Goal: Task Accomplishment & Management: Complete application form

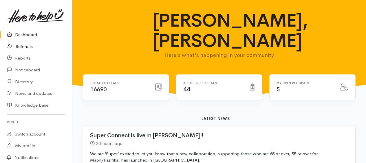
click at [27, 45] on link "Referrals" at bounding box center [36, 47] width 72 height 12
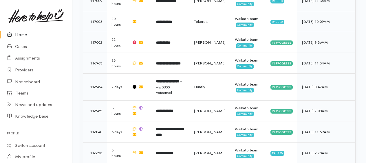
scroll to position [260, 0]
click at [22, 36] on link "Home" at bounding box center [36, 35] width 72 height 12
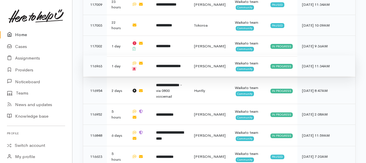
scroll to position [335, 0]
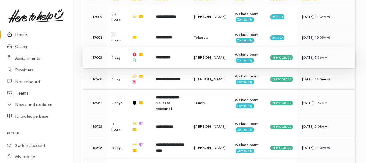
click at [164, 56] on b "**********" at bounding box center [163, 58] width 14 height 4
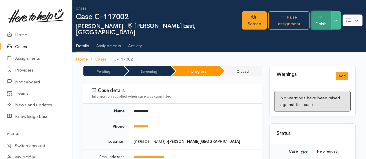
click at [324, 18] on button "Finish" at bounding box center [321, 20] width 20 height 18
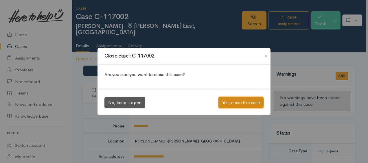
click at [239, 101] on button "Yes, close this case" at bounding box center [240, 103] width 45 height 12
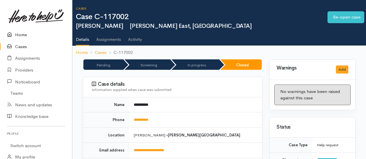
drag, startPoint x: 24, startPoint y: 34, endPoint x: 19, endPoint y: 34, distance: 5.0
click at [24, 34] on link "Home" at bounding box center [36, 35] width 72 height 12
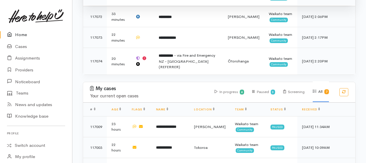
scroll to position [231, 0]
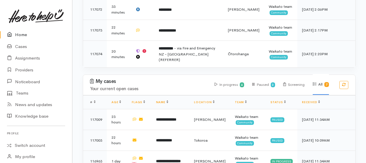
click at [19, 36] on link "Home" at bounding box center [36, 35] width 72 height 12
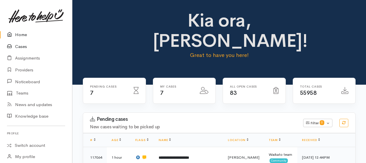
click at [23, 48] on link "Cases" at bounding box center [36, 47] width 72 height 12
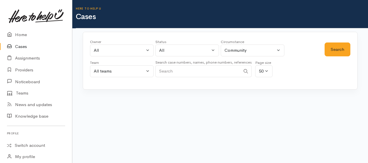
paste input "0221636524"
type input "0221636524"
click at [344, 51] on button "Search" at bounding box center [338, 50] width 26 height 14
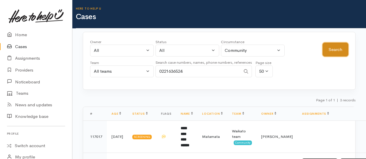
scroll to position [57, 0]
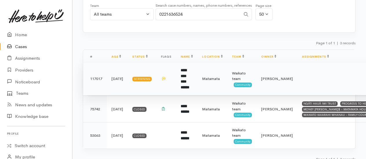
click at [189, 70] on b "**********" at bounding box center [185, 78] width 9 height 21
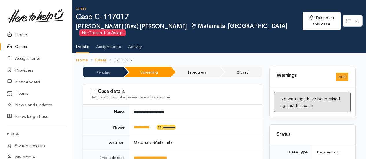
drag, startPoint x: 21, startPoint y: 34, endPoint x: 25, endPoint y: 39, distance: 6.6
click at [21, 34] on link "Home" at bounding box center [36, 35] width 72 height 12
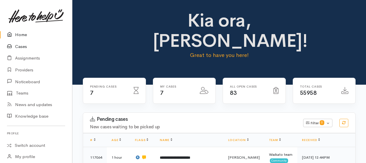
click at [23, 47] on link "Cases" at bounding box center [36, 47] width 72 height 12
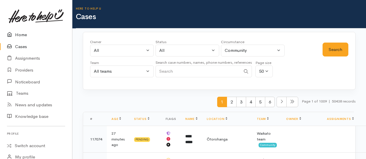
click at [20, 33] on link "Home" at bounding box center [36, 35] width 72 height 12
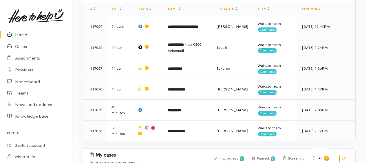
scroll to position [203, 0]
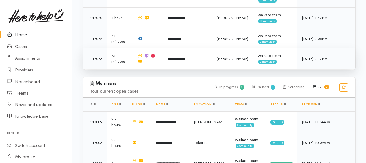
click at [177, 57] on b "**********" at bounding box center [176, 59] width 17 height 4
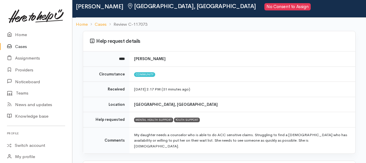
scroll to position [29, 0]
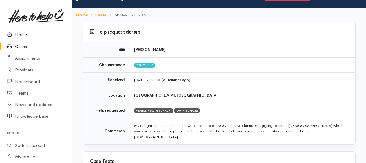
click at [20, 35] on link "Home" at bounding box center [36, 35] width 72 height 12
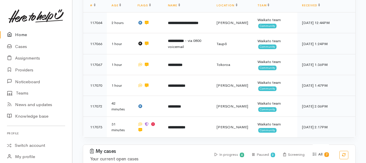
scroll to position [116, 0]
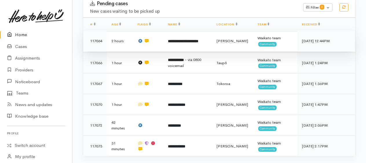
click at [185, 39] on b "**********" at bounding box center [183, 41] width 30 height 4
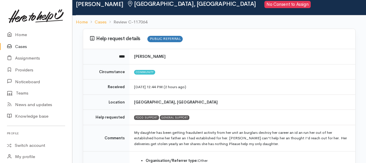
scroll to position [87, 0]
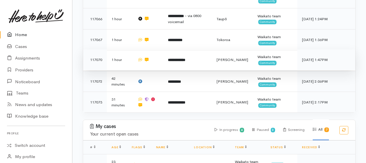
scroll to position [174, 0]
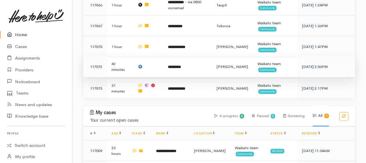
click at [176, 65] on b "*********" at bounding box center [174, 67] width 13 height 4
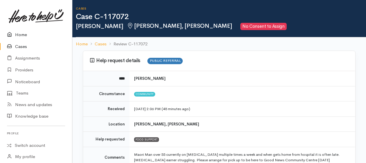
click at [18, 34] on link "Home" at bounding box center [36, 35] width 72 height 12
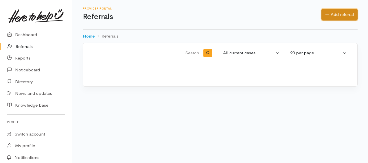
click at [329, 12] on link "Add referral" at bounding box center [339, 15] width 36 height 12
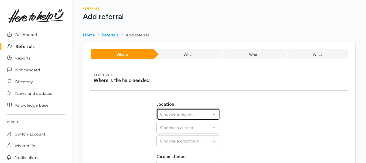
click at [177, 111] on div "Choose a region..." at bounding box center [185, 114] width 51 height 7
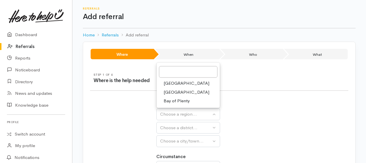
click at [171, 91] on span "Waikato" at bounding box center [186, 92] width 46 height 7
select select "3"
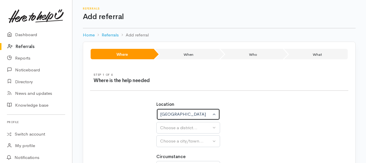
select select
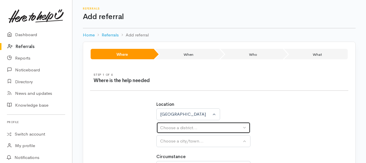
click at [170, 125] on div "Choose a district..." at bounding box center [200, 128] width 81 height 7
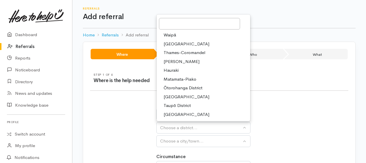
click at [174, 60] on span "[PERSON_NAME]" at bounding box center [181, 61] width 36 height 7
select select "4"
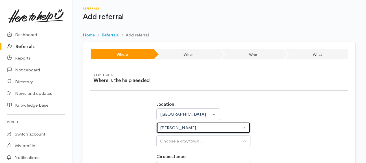
select select
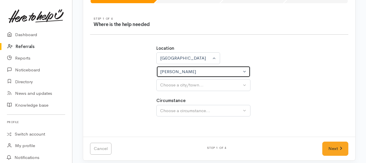
scroll to position [58, 0]
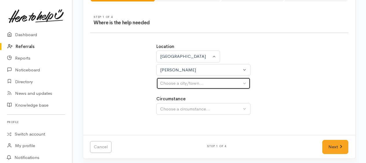
click at [166, 84] on div "Choose a city/town..." at bounding box center [200, 83] width 81 height 7
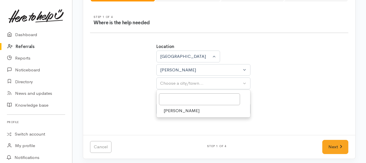
click at [170, 111] on span "[PERSON_NAME]" at bounding box center [181, 111] width 36 height 7
select select "1"
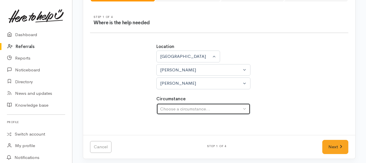
click at [171, 108] on div "Choose a circumstance..." at bounding box center [200, 109] width 81 height 7
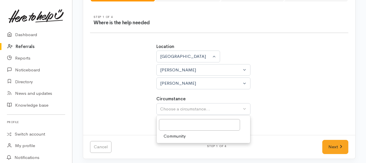
click at [175, 135] on span "Community" at bounding box center [174, 136] width 22 height 7
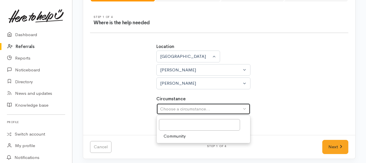
select select "2"
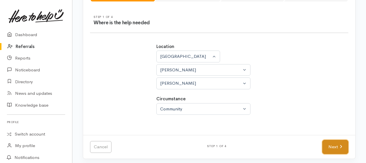
click at [332, 146] on link "Next" at bounding box center [335, 147] width 26 height 14
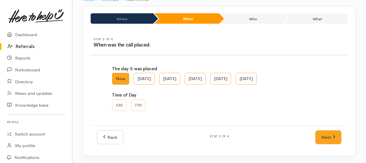
scroll to position [35, 0]
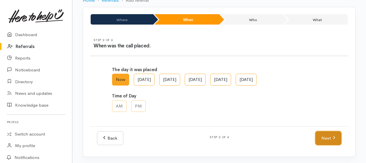
click at [324, 137] on link "Next" at bounding box center [328, 138] width 26 height 14
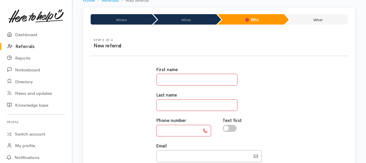
click at [165, 80] on input "text" at bounding box center [196, 80] width 81 height 12
type input "*****"
click at [173, 101] on input "text" at bounding box center [196, 106] width 81 height 12
type input "*******"
click at [171, 126] on input "text" at bounding box center [177, 131] width 43 height 12
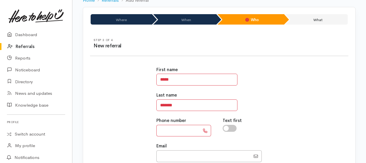
paste input "*********"
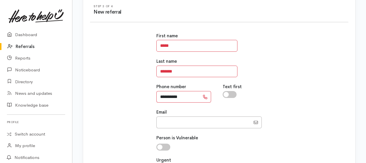
scroll to position [149, 0]
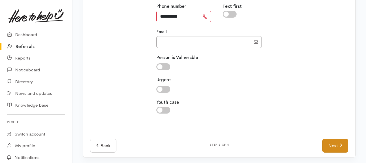
type input "*********"
click at [330, 146] on link "Next" at bounding box center [335, 146] width 26 height 14
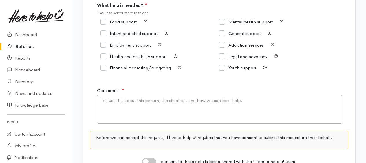
scroll to position [52, 0]
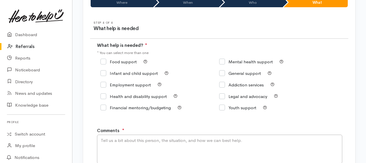
click at [103, 61] on input "Food support" at bounding box center [118, 62] width 36 height 4
checkbox input "true"
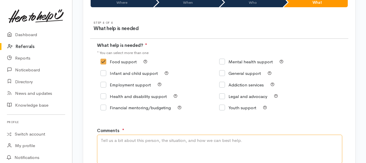
click at [115, 143] on textarea "Comments" at bounding box center [219, 149] width 245 height 29
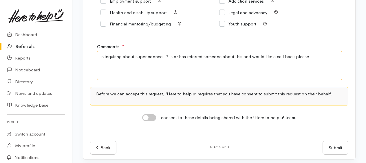
scroll to position [139, 0]
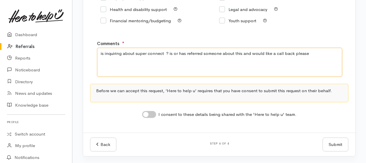
type textarea "is inquiring about super connect ? is or has referred someone about this and wo…"
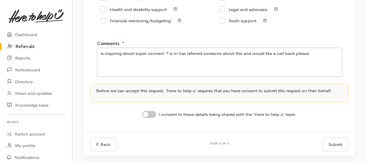
click at [146, 115] on input "I consent to these details being shared with the 'Here to help u' team." at bounding box center [149, 114] width 14 height 7
checkbox input "true"
click at [328, 143] on button "Submit" at bounding box center [335, 145] width 26 height 14
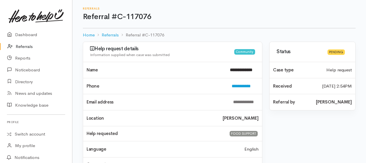
click at [27, 46] on link "Referrals" at bounding box center [36, 47] width 72 height 12
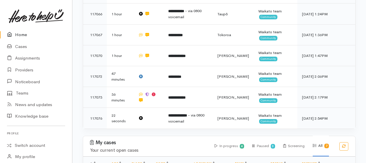
scroll to position [203, 0]
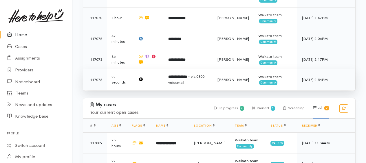
click at [177, 78] on b "**********" at bounding box center [177, 77] width 19 height 4
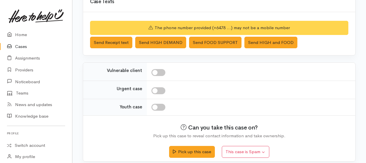
scroll to position [211, 0]
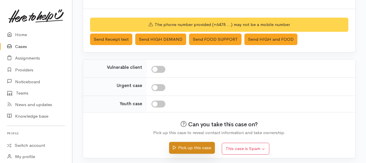
click at [196, 145] on button "Pick up this case" at bounding box center [191, 148] width 45 height 12
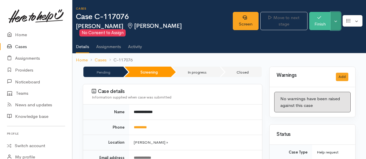
click at [338, 21] on button "Toggle Dropdown" at bounding box center [335, 21] width 10 height 18
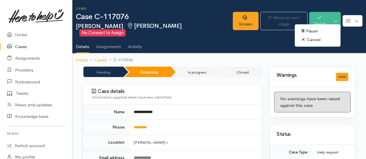
click at [314, 41] on link "Cancel" at bounding box center [318, 39] width 46 height 9
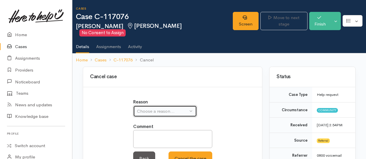
click at [169, 108] on div "Choose a reason..." at bounding box center [162, 111] width 51 height 7
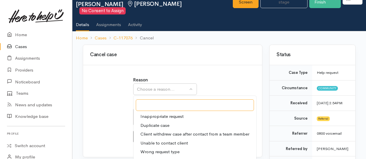
scroll to position [58, 0]
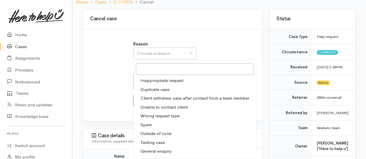
click at [153, 77] on span "Inappropriate request" at bounding box center [161, 80] width 43 height 7
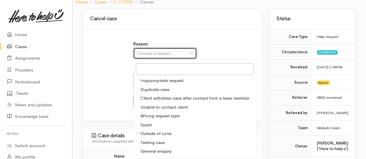
select select "1"
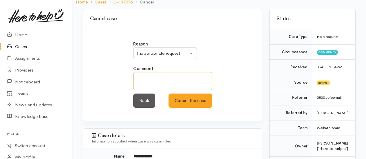
click at [151, 74] on textarea at bounding box center [172, 81] width 79 height 18
type textarea "I"
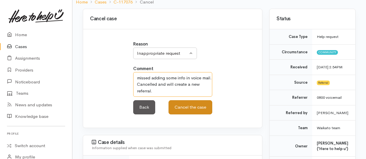
type textarea "missed adding some info in voice mail. Cancelled and will create a new referral."
click at [190, 100] on button "Cancel the case" at bounding box center [190, 107] width 44 height 14
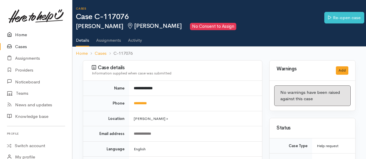
click at [24, 34] on link "Home" at bounding box center [36, 35] width 72 height 12
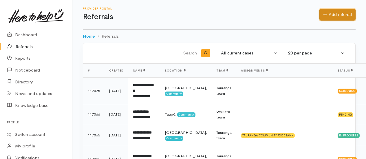
click at [327, 16] on link "Add referral" at bounding box center [337, 15] width 36 height 12
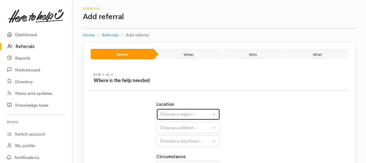
click at [166, 114] on div "Choose a region..." at bounding box center [185, 114] width 51 height 7
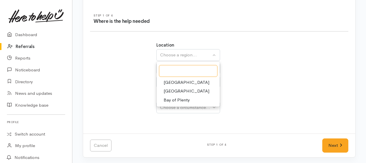
scroll to position [30, 0]
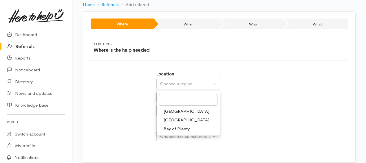
click at [173, 117] on span "Waikato" at bounding box center [186, 120] width 46 height 7
select select "3"
select select
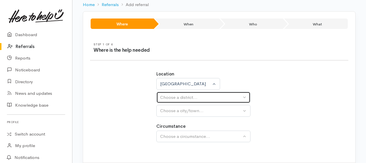
click at [171, 102] on button "Choose a district..." at bounding box center [203, 98] width 94 height 12
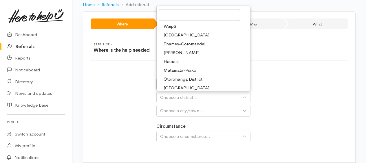
drag, startPoint x: 173, startPoint y: 52, endPoint x: 174, endPoint y: 113, distance: 61.6
click at [173, 52] on span "Hamilton" at bounding box center [181, 52] width 36 height 7
select select "4"
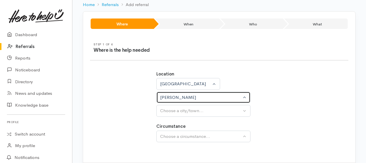
select select
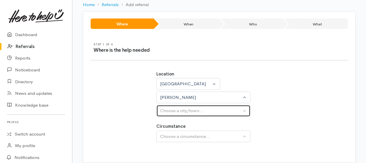
click at [172, 112] on div "Choose a city/town..." at bounding box center [200, 111] width 81 height 7
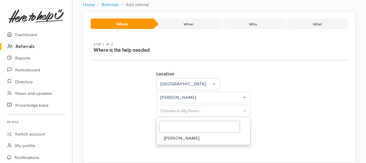
click at [171, 138] on span "[PERSON_NAME]" at bounding box center [181, 138] width 36 height 7
select select "1"
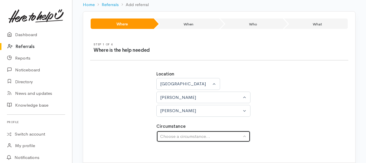
click at [172, 136] on div "Choose a circumstance..." at bounding box center [200, 136] width 81 height 7
click at [184, 135] on div "Choose a circumstance..." at bounding box center [200, 136] width 81 height 7
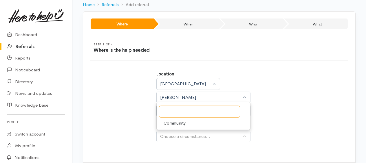
scroll to position [59, 0]
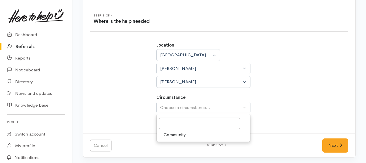
click at [176, 137] on span "Community" at bounding box center [174, 135] width 22 height 7
select select "2"
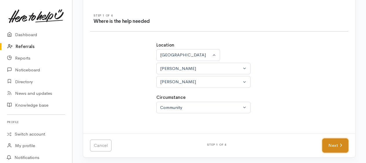
click at [330, 147] on link "Next" at bounding box center [335, 146] width 26 height 14
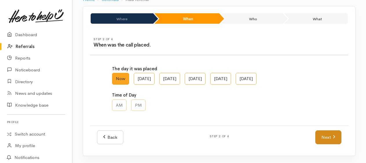
scroll to position [35, 0]
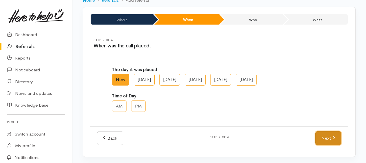
click at [330, 136] on link "Next" at bounding box center [328, 138] width 26 height 14
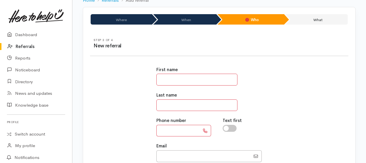
click at [189, 81] on input "text" at bounding box center [196, 80] width 81 height 12
type input "*****"
click at [185, 106] on input "text" at bounding box center [196, 106] width 81 height 12
type input "*******"
paste input "*********"
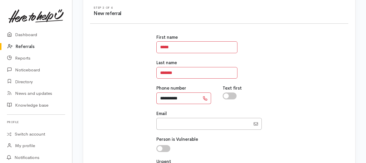
scroll to position [149, 0]
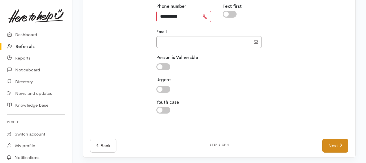
type input "*********"
click at [336, 147] on link "Next" at bounding box center [335, 146] width 26 height 14
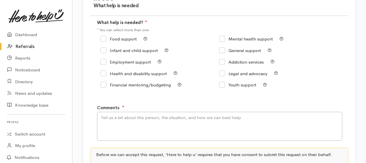
scroll to position [23, 0]
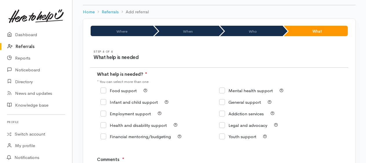
click at [104, 91] on input "Food support" at bounding box center [118, 91] width 36 height 4
checkbox input "true"
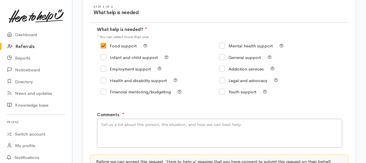
scroll to position [110, 0]
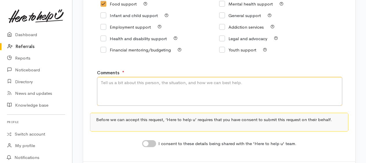
click at [145, 95] on textarea "Comments" at bounding box center [219, 91] width 245 height 29
type textarea "T"
type textarea "R"
click at [205, 83] on textarea "From Good News Community Centre inquiring about" at bounding box center [219, 91] width 245 height 29
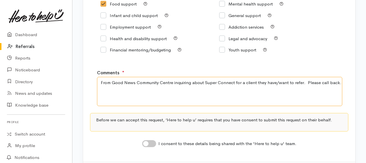
click at [101, 83] on textarea "From Good News Community Centre inquiring about Super Connect for a client they…" at bounding box center [219, 91] width 245 height 29
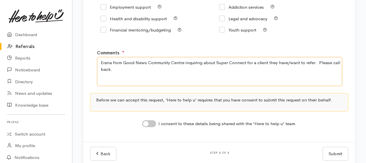
scroll to position [139, 0]
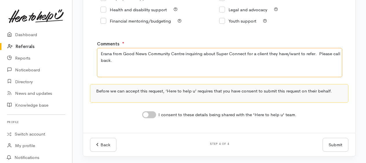
type textarea "Erana from Good News Community Centre inquiring about Super Connect for a clien…"
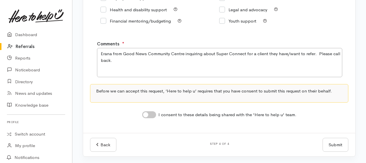
click at [146, 115] on input "I consent to these details being shared with the 'Here to help u' team." at bounding box center [149, 114] width 14 height 7
checkbox input "true"
click at [333, 145] on button "Submit" at bounding box center [335, 145] width 26 height 14
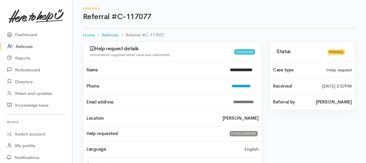
click at [21, 43] on link "Referrals" at bounding box center [36, 47] width 72 height 12
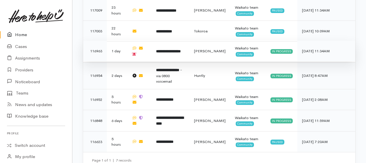
scroll to position [337, 0]
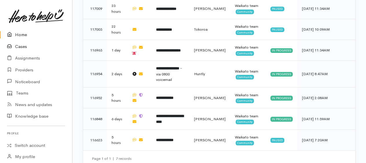
click at [14, 44] on icon at bounding box center [11, 46] width 8 height 7
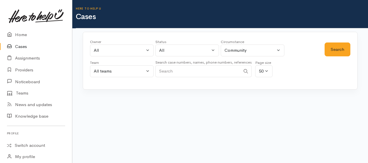
click at [169, 71] on input "Search" at bounding box center [197, 71] width 85 height 12
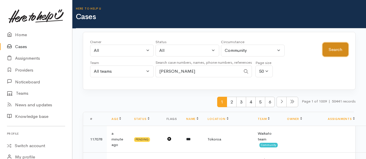
click at [343, 48] on button "Search" at bounding box center [335, 50] width 26 height 14
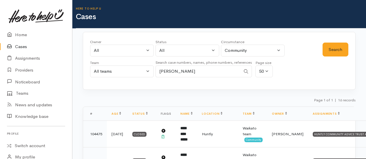
click at [185, 70] on input "letitia" at bounding box center [197, 71] width 85 height 12
type input "l"
type input "0212036129"
click at [331, 52] on button "Search" at bounding box center [335, 50] width 26 height 14
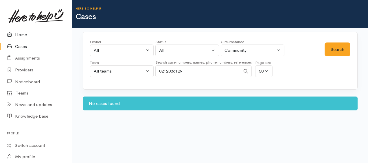
click at [23, 35] on link "Home" at bounding box center [36, 35] width 72 height 12
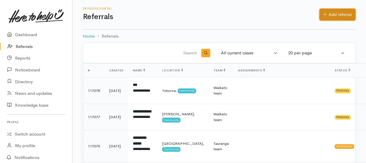
click at [331, 14] on link "Add referral" at bounding box center [337, 15] width 36 height 12
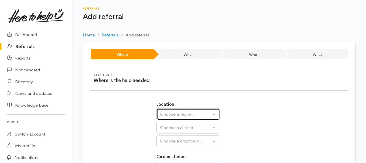
click at [168, 111] on div "Choose a region..." at bounding box center [185, 114] width 51 height 7
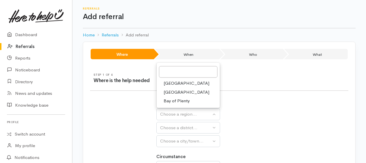
click at [172, 91] on span "Waikato" at bounding box center [186, 92] width 46 height 7
select select "3"
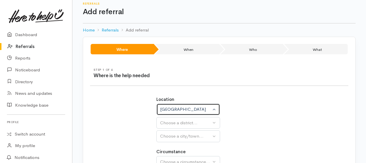
scroll to position [58, 0]
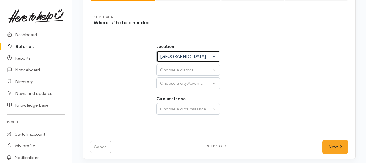
select select
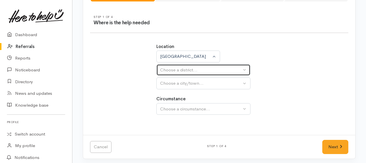
click at [170, 71] on div "Choose a district..." at bounding box center [200, 70] width 81 height 7
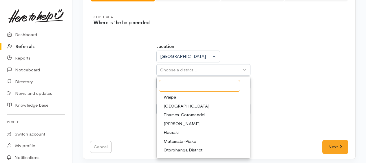
scroll to position [24, 0]
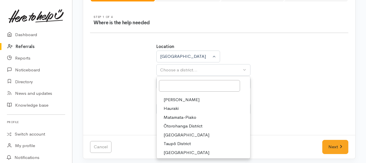
drag, startPoint x: 174, startPoint y: 134, endPoint x: 174, endPoint y: 101, distance: 33.0
click at [174, 133] on span "South Waikato District" at bounding box center [186, 135] width 46 height 7
select select "11"
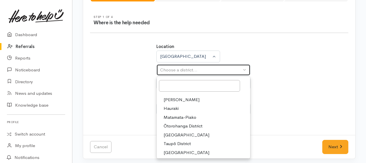
select select
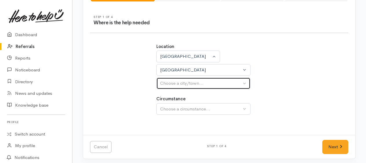
click at [169, 84] on div "Choose a city/town..." at bounding box center [200, 83] width 81 height 7
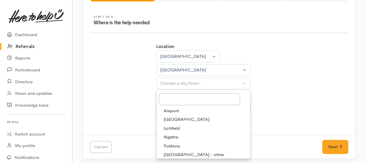
drag, startPoint x: 172, startPoint y: 144, endPoint x: 172, endPoint y: 123, distance: 21.7
click at [172, 145] on span "Putāruru" at bounding box center [171, 146] width 16 height 7
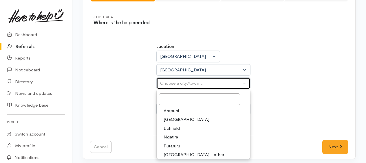
select select "41"
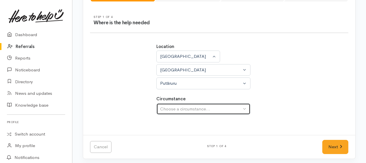
click at [171, 109] on div "Choose a circumstance..." at bounding box center [200, 109] width 81 height 7
drag, startPoint x: 166, startPoint y: 111, endPoint x: 170, endPoint y: 113, distance: 3.7
click at [166, 111] on button "Choose a circumstance..." at bounding box center [203, 109] width 94 height 12
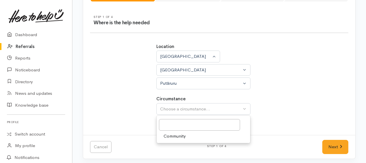
click at [177, 137] on span "Community" at bounding box center [174, 136] width 22 height 7
select select "2"
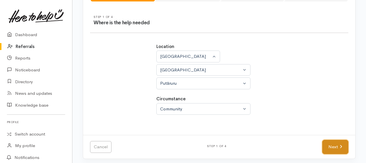
click at [328, 144] on link "Next" at bounding box center [335, 147] width 26 height 14
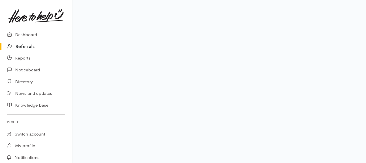
scroll to position [35, 0]
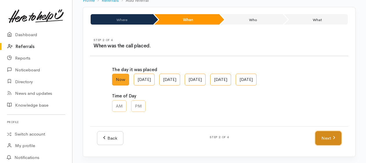
click at [323, 136] on link "Next" at bounding box center [328, 138] width 26 height 14
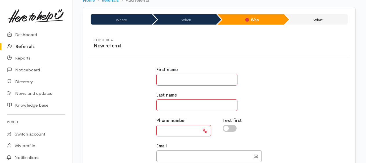
click at [161, 74] on input "text" at bounding box center [196, 80] width 81 height 12
type input "*******"
click at [166, 101] on input "text" at bounding box center [196, 106] width 81 height 12
type input "*"
paste input "*********"
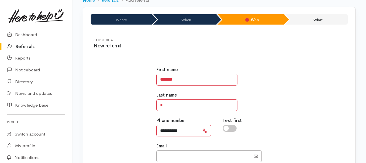
click at [188, 131] on input "*********" at bounding box center [177, 131] width 43 height 12
type input "*"
type input "**********"
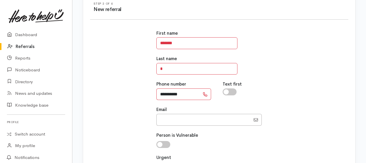
scroll to position [149, 0]
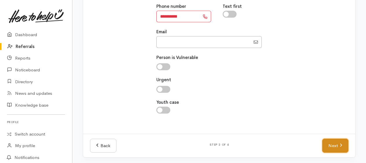
click at [336, 145] on link "Next" at bounding box center [335, 146] width 26 height 14
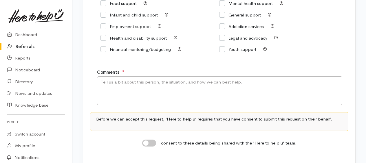
scroll to position [81, 0]
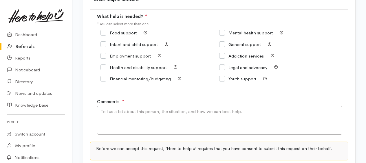
click at [102, 34] on input "Food support" at bounding box center [118, 33] width 36 height 4
checkbox input "true"
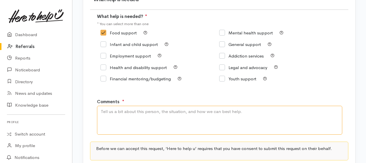
click at [121, 115] on textarea "Comments" at bounding box center [219, 120] width 245 height 29
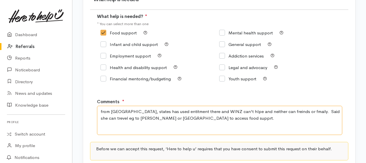
click at [101, 110] on textarea "from Putararu, states has used entitment there and WINZ can't hlpe and neither …" at bounding box center [219, 120] width 245 height 29
click at [102, 111] on textarea "from Putararu, states has used entitment there and WINZ can't hlpe and neither …" at bounding box center [219, 120] width 245 height 29
drag, startPoint x: 118, startPoint y: 112, endPoint x: 149, endPoint y: 127, distance: 34.4
click at [149, 127] on textarea "From Putararu, states has used entitment there and WINZ can't hlpe and neither …" at bounding box center [219, 120] width 245 height 29
drag, startPoint x: 163, startPoint y: 111, endPoint x: 206, endPoint y: 119, distance: 43.9
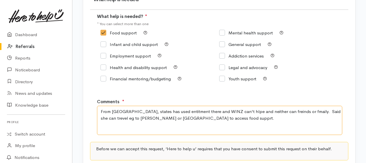
click at [206, 119] on textarea "From Putararu, states has used entitment there and WINZ can't hlpe and neither …" at bounding box center [219, 120] width 245 height 29
click at [230, 111] on textarea "From Putararu, states has used entitlement at local foodbank here and WINZ can'…" at bounding box center [219, 120] width 245 height 29
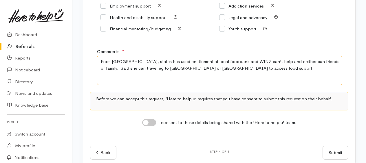
scroll to position [139, 0]
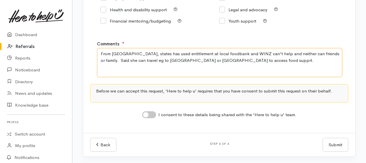
click at [226, 59] on textarea "From Putararu, states has used entitlement at local foodbank and WINZ can't hel…" at bounding box center [219, 62] width 245 height 29
type textarea "From Putararu, states has used entitlement at local foodbank and WINZ can't hel…"
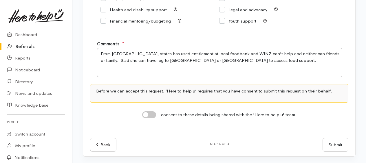
drag, startPoint x: 146, startPoint y: 113, endPoint x: 198, endPoint y: 117, distance: 52.3
click at [146, 113] on input "I consent to these details being shared with the 'Here to help u' team." at bounding box center [149, 114] width 14 height 7
checkbox input "true"
click at [336, 146] on button "Submit" at bounding box center [335, 145] width 26 height 14
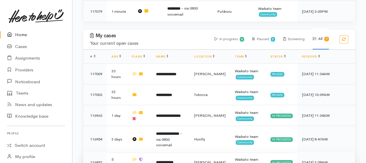
scroll to position [358, 0]
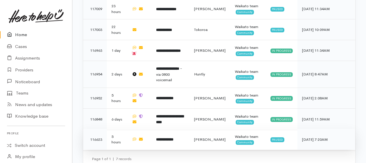
click at [172, 138] on b "**********" at bounding box center [164, 140] width 17 height 4
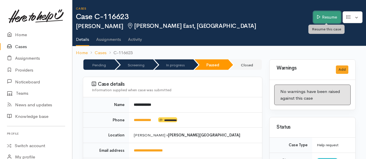
click at [316, 20] on link "Resume" at bounding box center [326, 17] width 27 height 12
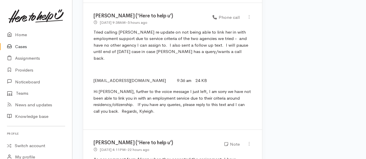
scroll to position [1985, 0]
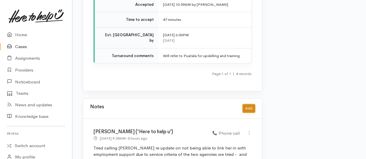
click at [248, 104] on button "Add" at bounding box center [248, 108] width 12 height 8
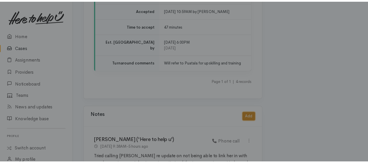
scroll to position [1980, 0]
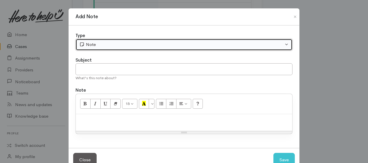
click at [117, 45] on div "Note" at bounding box center [181, 44] width 204 height 7
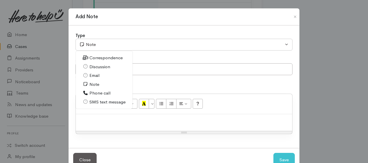
click at [93, 58] on span "Correspondence" at bounding box center [105, 58] width 33 height 7
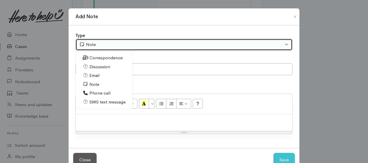
select select "6"
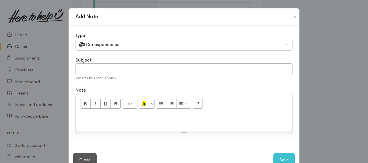
paste div
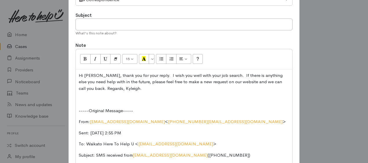
scroll to position [0, 0]
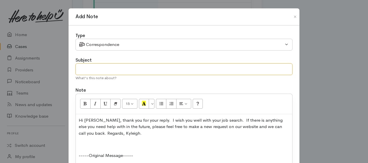
click at [100, 66] on input "text" at bounding box center [184, 69] width 217 height 12
type input "r"
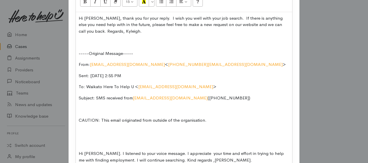
scroll to position [71, 0]
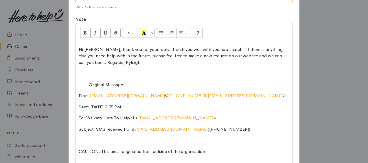
type input "reply to etxt will now close case"
click at [79, 49] on p "Hi [PERSON_NAME], thank you for your reply. I wish you well with your job searc…" at bounding box center [184, 56] width 211 height 20
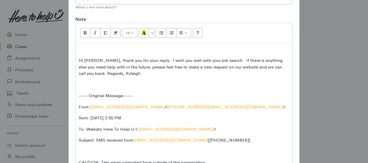
click at [79, 49] on p at bounding box center [184, 49] width 211 height 7
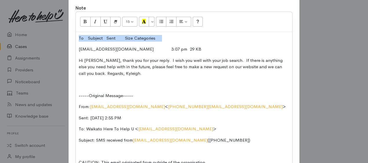
drag, startPoint x: 78, startPoint y: 36, endPoint x: 171, endPoint y: 35, distance: 92.9
click at [171, 35] on p "To Subject Sent Size Categories" at bounding box center [184, 38] width 211 height 7
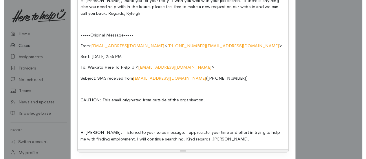
scroll to position [180, 0]
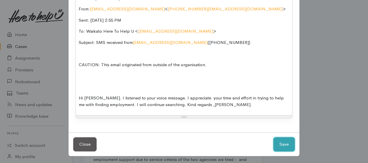
click at [276, 139] on button "Save" at bounding box center [283, 144] width 21 height 14
select select "1"
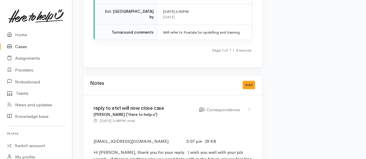
scroll to position [2240, 0]
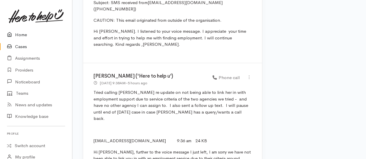
click at [21, 34] on link "Home" at bounding box center [36, 35] width 72 height 12
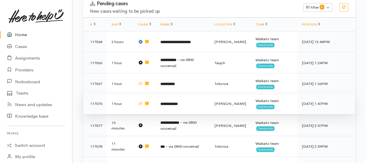
scroll to position [145, 0]
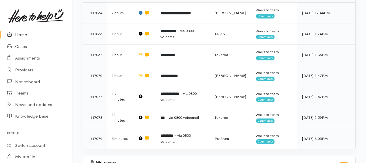
click at [19, 36] on link "Home" at bounding box center [36, 35] width 72 height 12
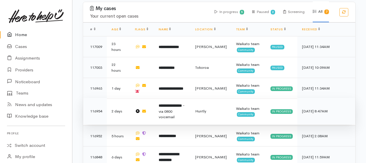
scroll to position [337, 0]
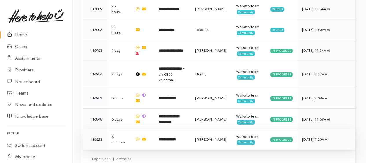
click at [168, 138] on b "**********" at bounding box center [167, 140] width 17 height 4
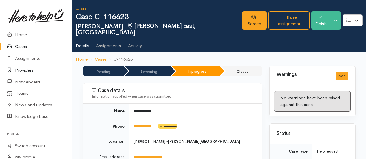
click at [20, 70] on link "Providers" at bounding box center [36, 70] width 72 height 12
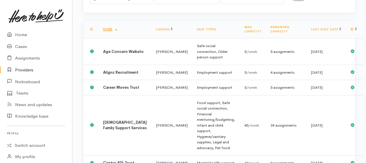
scroll to position [87, 0]
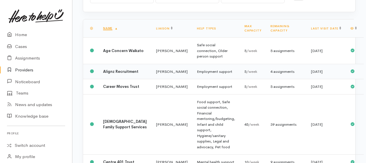
click at [109, 74] on b "Alignz Recruitment" at bounding box center [120, 71] width 35 height 5
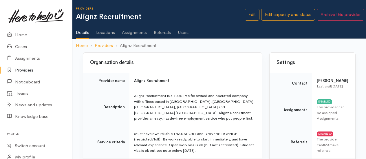
click at [185, 33] on link "Users" at bounding box center [183, 30] width 11 height 16
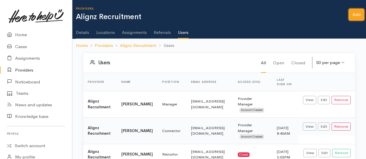
click at [353, 17] on link "Add" at bounding box center [356, 15] width 16 height 12
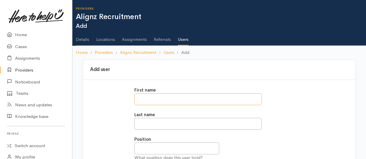
click at [159, 95] on input "text" at bounding box center [197, 99] width 127 height 12
type input "*******"
type input "****"
type input "[EMAIL_ADDRESS][DOMAIN_NAME]"
type input "**********"
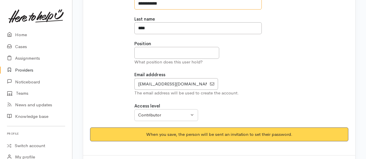
scroll to position [87, 0]
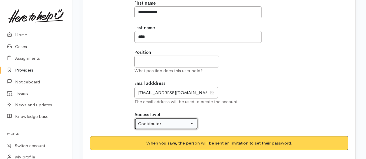
click at [168, 122] on div "Contributor" at bounding box center [163, 123] width 51 height 7
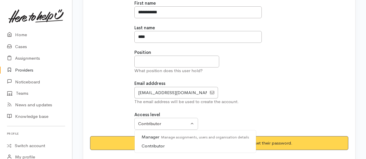
click at [152, 134] on span "Manager Manage assignments, users and organisation details" at bounding box center [196, 137] width 108 height 7
select select "true"
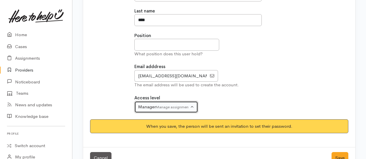
scroll to position [118, 0]
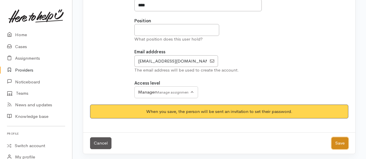
click at [343, 143] on button "Save" at bounding box center [339, 143] width 17 height 12
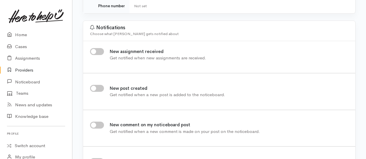
scroll to position [204, 0]
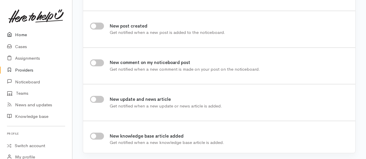
click at [24, 34] on link "Home" at bounding box center [36, 35] width 72 height 12
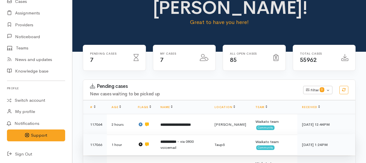
scroll to position [145, 0]
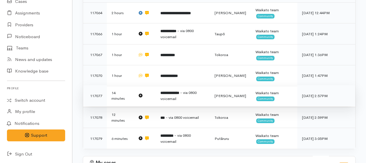
click at [168, 91] on b "**********" at bounding box center [169, 93] width 19 height 4
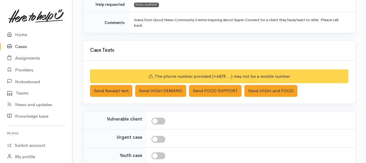
scroll to position [203, 0]
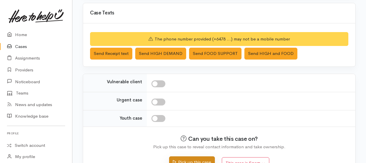
click at [191, 158] on button "Pick up this case" at bounding box center [191, 163] width 45 height 12
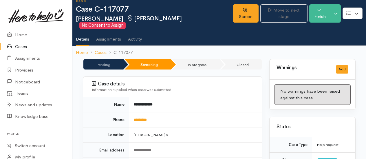
scroll to position [29, 0]
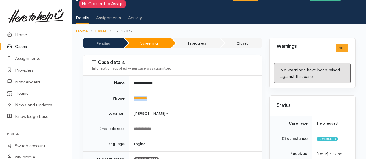
drag, startPoint x: 157, startPoint y: 91, endPoint x: 128, endPoint y: 90, distance: 29.5
click at [128, 91] on tr "Phone *********" at bounding box center [172, 98] width 179 height 15
drag, startPoint x: 128, startPoint y: 90, endPoint x: 138, endPoint y: 91, distance: 10.4
copy tr "*********"
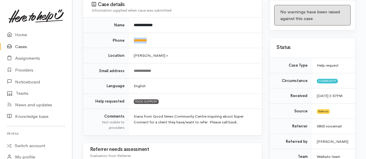
scroll to position [87, 0]
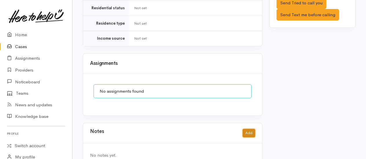
click at [252, 129] on button "Add" at bounding box center [248, 133] width 12 height 8
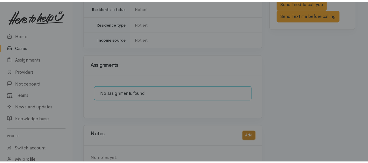
scroll to position [455, 0]
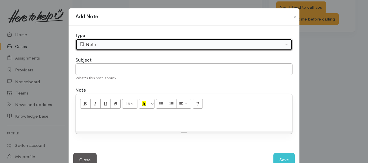
click at [123, 44] on div "Note" at bounding box center [181, 44] width 204 height 7
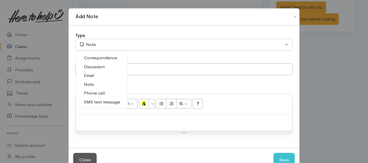
click at [93, 92] on span "Phone call" at bounding box center [94, 93] width 21 height 7
select select "3"
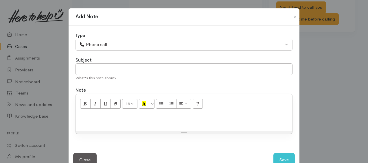
click at [105, 122] on p at bounding box center [184, 120] width 211 height 7
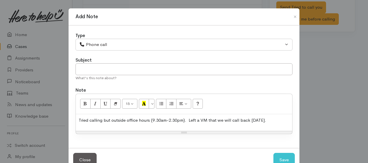
click at [270, 119] on p "Tried calling but outside office hours (9.30am-2.30pm). Left a VM that we will …" at bounding box center [184, 120] width 211 height 7
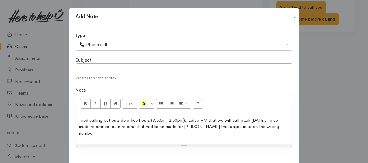
click at [264, 126] on p "Tried calling but outside office hours (9.30am-2.30pm). Left a VM that we will …" at bounding box center [184, 127] width 211 height 20
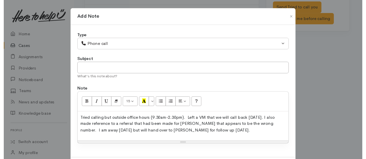
scroll to position [29, 0]
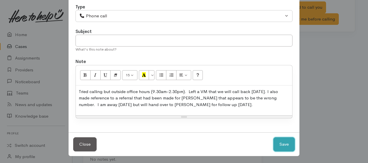
click at [281, 143] on button "Save" at bounding box center [283, 144] width 21 height 14
select select "1"
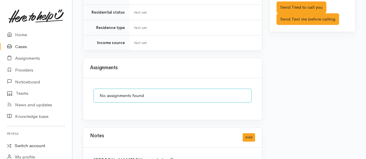
click at [28, 148] on link "Switch account" at bounding box center [36, 145] width 72 height 11
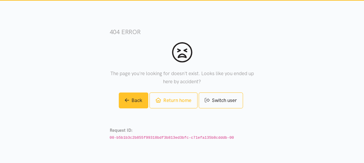
click at [139, 100] on link "Back" at bounding box center [134, 101] width 30 height 16
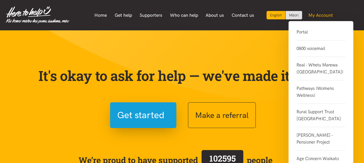
click at [328, 14] on link "My Account" at bounding box center [320, 15] width 32 height 12
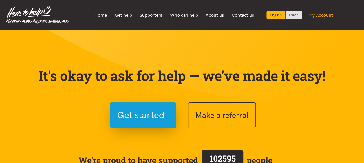
click at [328, 14] on link "My Account" at bounding box center [320, 15] width 32 height 12
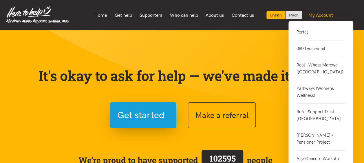
click at [321, 13] on link "My Account" at bounding box center [320, 15] width 32 height 12
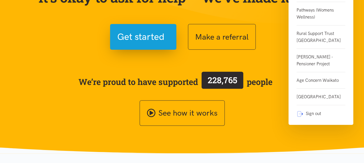
scroll to position [87, 0]
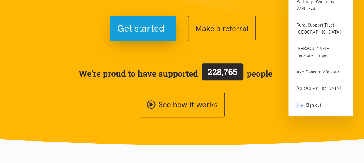
click at [307, 109] on link "Sign out" at bounding box center [320, 103] width 49 height 12
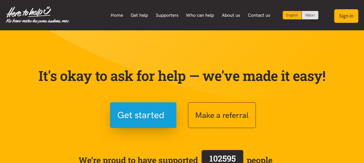
click at [349, 14] on button "Sign in" at bounding box center [346, 16] width 24 height 14
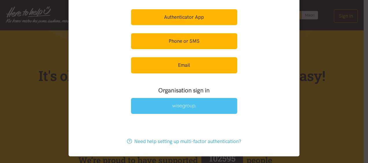
scroll to position [39, 0]
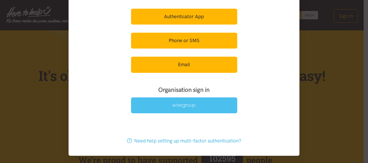
click at [185, 106] on img at bounding box center [184, 105] width 24 height 5
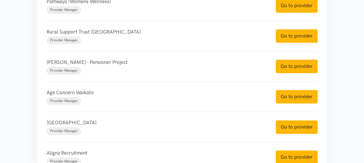
scroll to position [349, 0]
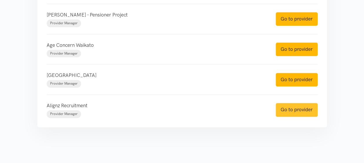
click at [291, 110] on link "Go to provider" at bounding box center [296, 110] width 42 height 14
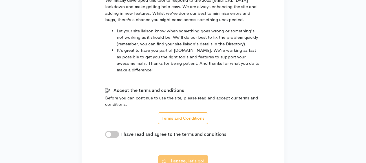
scroll to position [444, 0]
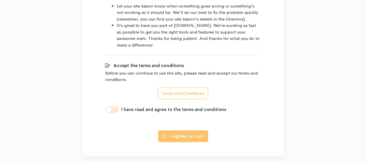
click at [108, 106] on input "I have read and agree to the terms and conditions" at bounding box center [112, 109] width 14 height 7
checkbox input "true"
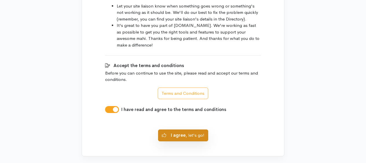
click at [190, 130] on button "I agree , let's go!" at bounding box center [183, 136] width 50 height 12
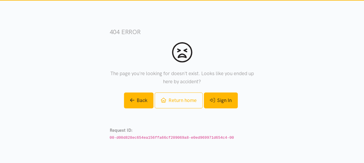
click at [230, 108] on div "404 error The page you're looking for doesn't exist. Looks like you ended up he…" at bounding box center [182, 84] width 145 height 169
drag, startPoint x: 230, startPoint y: 108, endPoint x: 222, endPoint y: 102, distance: 9.7
click at [222, 102] on link "Sign In" at bounding box center [221, 101] width 34 height 16
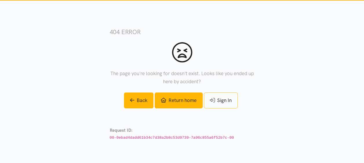
click at [169, 101] on link "Return home" at bounding box center [179, 101] width 48 height 16
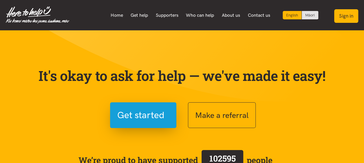
click at [347, 19] on button "Sign in" at bounding box center [346, 16] width 24 height 14
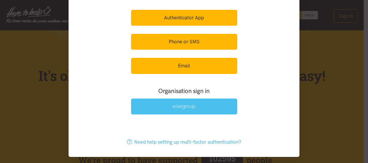
scroll to position [39, 0]
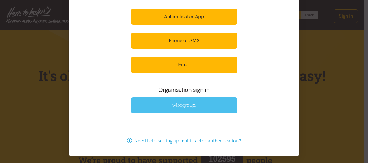
click at [174, 108] on link at bounding box center [184, 106] width 106 height 16
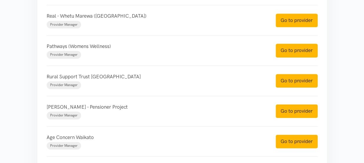
scroll to position [347, 0]
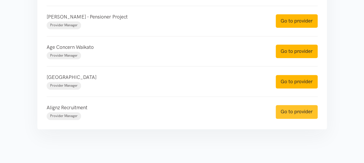
click at [298, 114] on link "Go to provider" at bounding box center [296, 112] width 42 height 14
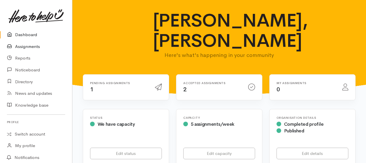
click at [21, 47] on link "Assignments" at bounding box center [36, 47] width 72 height 12
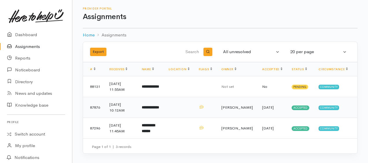
click at [157, 107] on b "**********" at bounding box center [150, 108] width 17 height 4
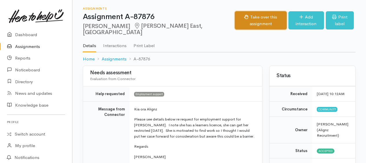
click at [235, 18] on button "Take over this assignment" at bounding box center [261, 20] width 52 height 18
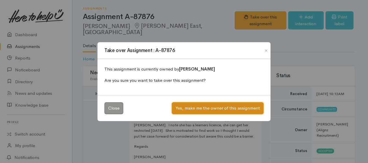
click at [213, 109] on button "Yes, make me the owner of this assignment" at bounding box center [218, 108] width 92 height 12
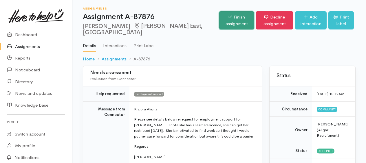
click at [219, 22] on link "Finish assignment" at bounding box center [236, 20] width 35 height 18
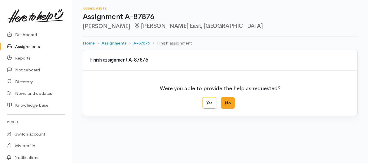
click at [229, 103] on label "No" at bounding box center [228, 103] width 14 height 12
click at [225, 101] on input "No" at bounding box center [223, 99] width 4 height 4
radio input "true"
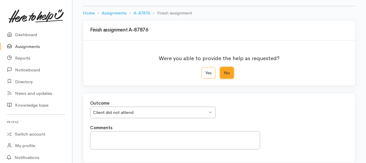
scroll to position [58, 0]
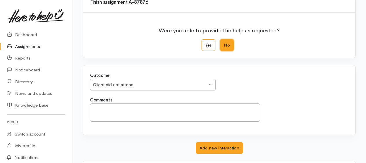
click at [122, 84] on div "Client did not attend" at bounding box center [150, 85] width 114 height 7
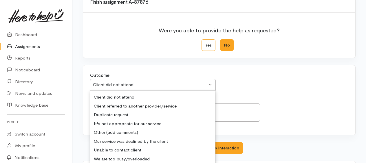
scroll to position [87, 0]
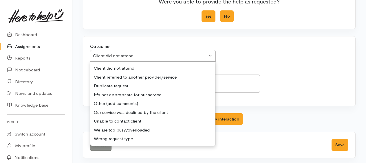
click at [210, 13] on label "Yes" at bounding box center [208, 16] width 14 height 12
click at [205, 13] on input "Yes" at bounding box center [203, 12] width 4 height 4
radio input "true"
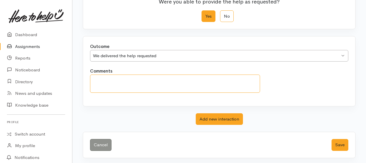
click at [124, 76] on textarea "Comments" at bounding box center [175, 84] width 170 height 18
click at [90, 79] on textarea "referred on to Puatala Service" at bounding box center [175, 84] width 170 height 18
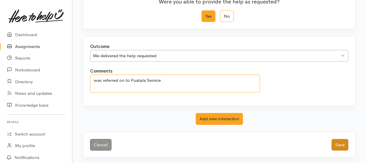
type textarea "was referred on to Puatala Service"
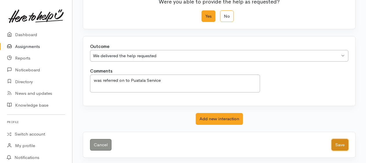
click at [338, 145] on button "Save" at bounding box center [339, 145] width 17 height 12
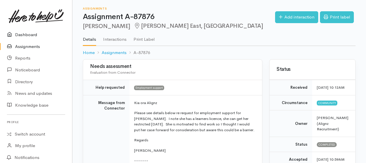
click at [32, 34] on link "Dashboard" at bounding box center [36, 35] width 72 height 12
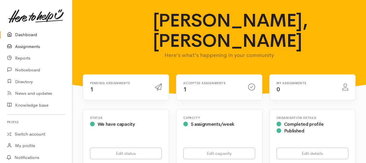
click at [24, 47] on link "Assignments" at bounding box center [36, 47] width 72 height 12
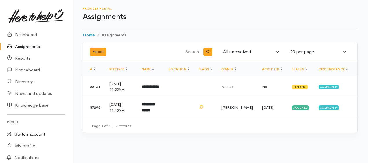
click at [25, 134] on link "Switch account" at bounding box center [36, 134] width 72 height 11
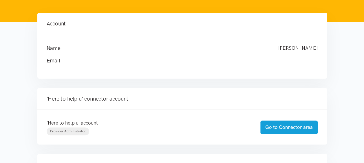
scroll to position [116, 0]
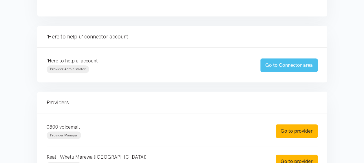
click at [291, 65] on link "Go to Connector area" at bounding box center [288, 65] width 57 height 14
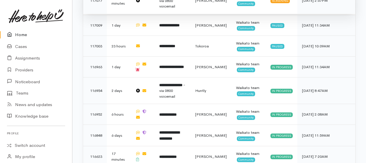
scroll to position [358, 0]
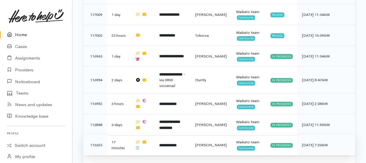
click at [177, 144] on b "**********" at bounding box center [167, 146] width 17 height 4
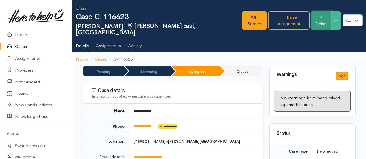
click at [320, 19] on button "Finish" at bounding box center [321, 20] width 20 height 18
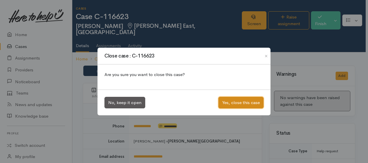
click at [229, 101] on button "Yes, close this case" at bounding box center [240, 103] width 45 height 12
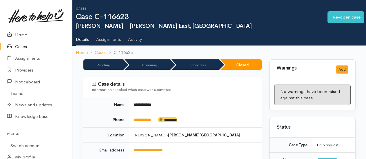
click at [16, 35] on link "Home" at bounding box center [36, 35] width 72 height 12
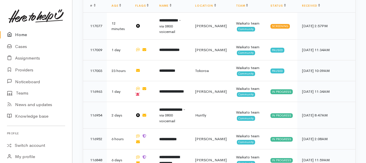
scroll to position [317, 0]
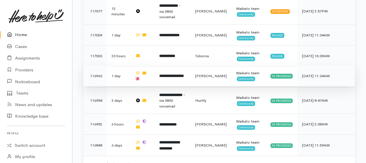
click at [181, 74] on b "**********" at bounding box center [171, 76] width 25 height 4
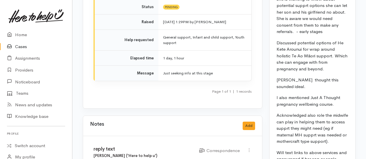
scroll to position [492, 0]
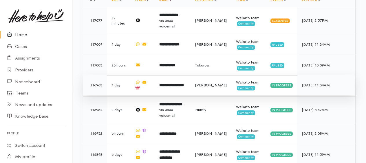
scroll to position [317, 0]
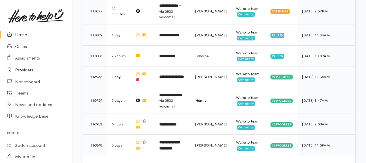
click at [28, 69] on link "Providers" at bounding box center [36, 70] width 72 height 12
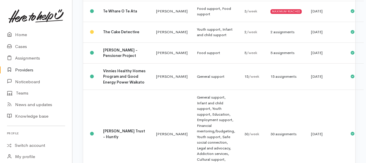
scroll to position [994, 0]
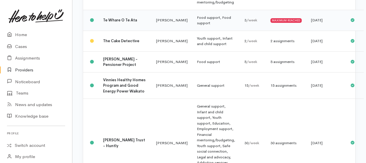
click at [111, 23] on b "Te Whare O Te Ata" at bounding box center [120, 20] width 34 height 5
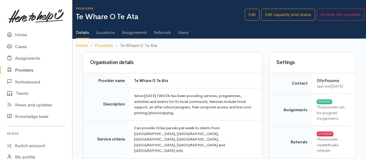
click at [130, 33] on link "Assignments" at bounding box center [134, 30] width 25 height 16
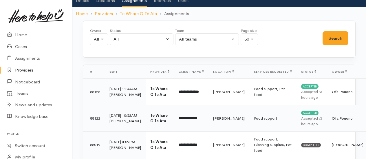
scroll to position [29, 0]
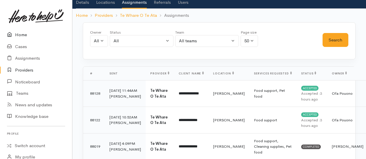
click at [18, 34] on link "Home" at bounding box center [36, 35] width 72 height 12
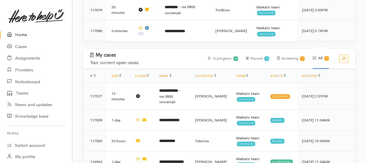
scroll to position [317, 0]
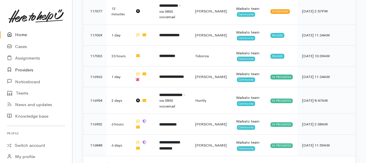
click at [25, 69] on link "Providers" at bounding box center [36, 70] width 72 height 12
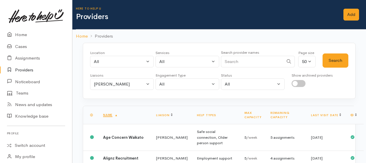
click at [25, 69] on link "Providers" at bounding box center [36, 70] width 72 height 12
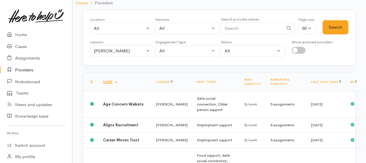
scroll to position [87, 0]
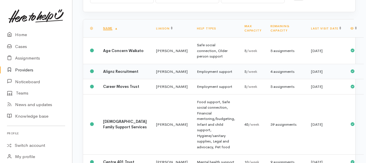
click at [108, 74] on b "Alignz Recruitment" at bounding box center [120, 71] width 35 height 5
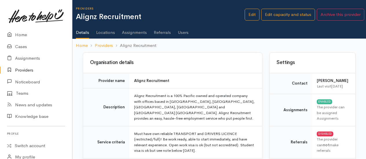
click at [105, 31] on link "Locations" at bounding box center [105, 30] width 19 height 16
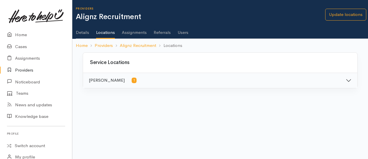
click at [135, 31] on link "Assignments" at bounding box center [134, 30] width 25 height 16
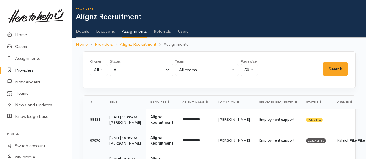
click at [167, 31] on link "Referrals" at bounding box center [162, 29] width 17 height 16
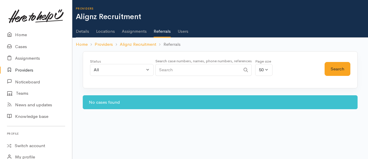
click at [182, 31] on link "Users" at bounding box center [183, 29] width 11 height 16
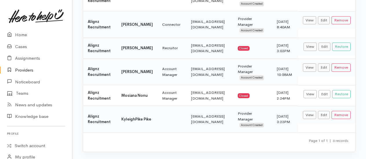
scroll to position [116, 0]
click at [341, 63] on button "Remove" at bounding box center [340, 67] width 19 height 8
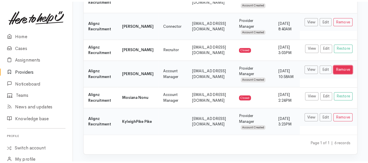
scroll to position [112, 0]
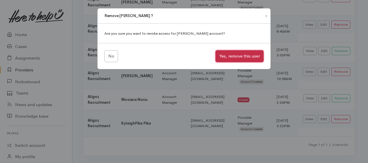
click at [229, 57] on button "Yes, remove this user" at bounding box center [240, 56] width 48 height 12
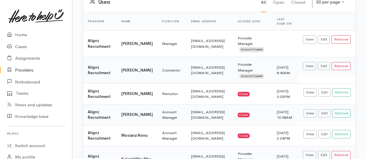
scroll to position [116, 0]
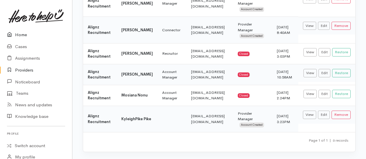
click at [20, 35] on link "Home" at bounding box center [36, 35] width 72 height 12
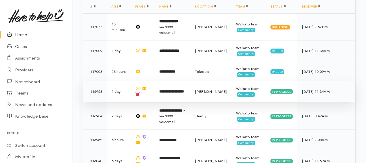
scroll to position [337, 0]
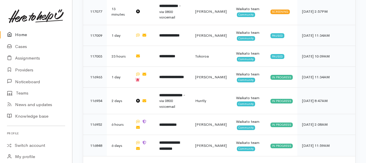
click at [24, 34] on link "Home" at bounding box center [36, 35] width 72 height 12
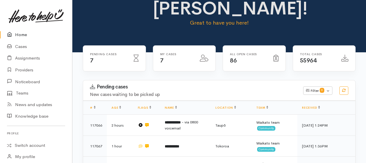
scroll to position [87, 0]
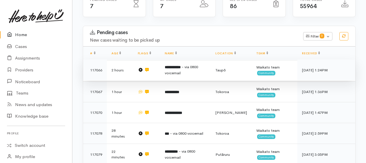
click at [171, 67] on b "**********" at bounding box center [173, 67] width 16 height 4
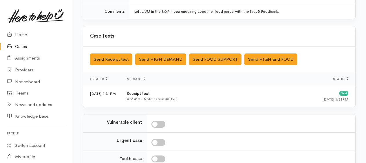
scroll to position [229, 0]
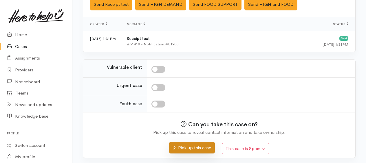
click at [187, 144] on button "Pick up this case" at bounding box center [191, 148] width 45 height 12
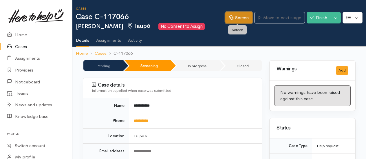
click at [228, 21] on link "Screen" at bounding box center [238, 18] width 27 height 12
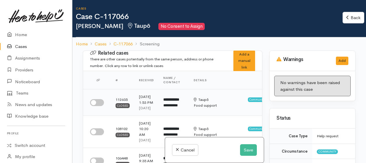
click at [95, 106] on input "checkbox" at bounding box center [97, 102] width 14 height 7
checkbox input "true"
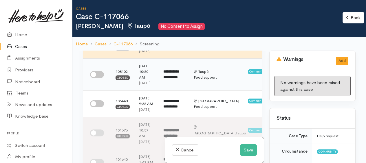
scroll to position [58, 0]
click at [93, 78] on input "checkbox" at bounding box center [97, 74] width 14 height 7
checkbox input "true"
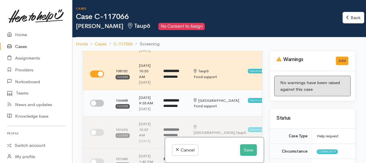
click at [94, 107] on input "checkbox" at bounding box center [97, 103] width 14 height 7
checkbox input "true"
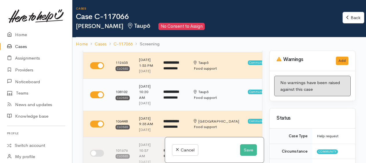
scroll to position [29, 0]
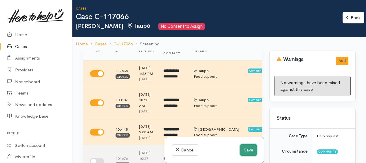
click at [244, 148] on button "Save" at bounding box center [248, 150] width 17 height 12
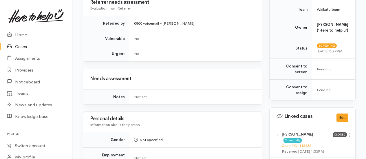
scroll to position [289, 0]
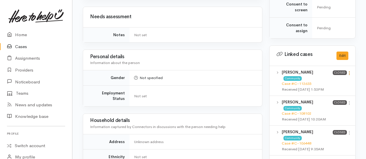
click at [350, 76] on icon at bounding box center [349, 73] width 5 height 5
click at [323, 87] on link "View case" at bounding box center [329, 84] width 46 height 9
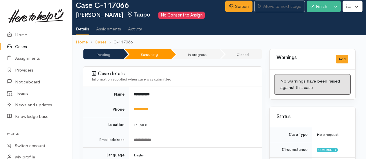
scroll to position [0, 0]
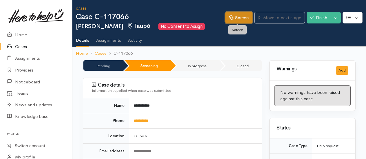
click at [240, 17] on link "Screen" at bounding box center [238, 18] width 27 height 12
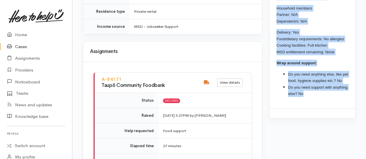
scroll to position [654, 0]
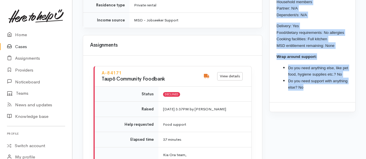
drag, startPoint x: 277, startPoint y: 17, endPoint x: 327, endPoint y: 108, distance: 104.0
click at [327, 102] on div "Spoke with Stella last week regarding the declined referral and she said she wi…" at bounding box center [312, 10] width 86 height 183
drag, startPoint x: 327, startPoint y: 108, endPoint x: 301, endPoint y: 85, distance: 34.4
copy div "Spoke with Stella last week regarding the declined referral and she said she wi…"
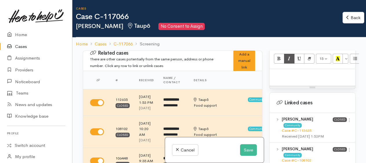
scroll to position [405, 0]
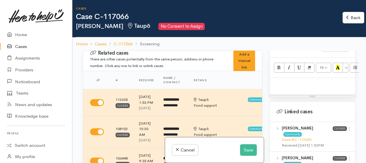
paste div
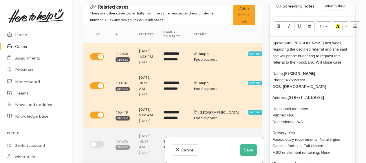
scroll to position [350, 0]
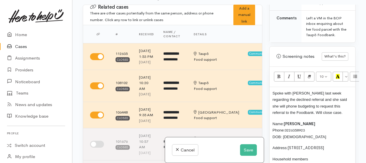
click at [273, 96] on span "Spoke with [PERSON_NAME] last week regarding the declined referral and she said…" at bounding box center [309, 103] width 74 height 24
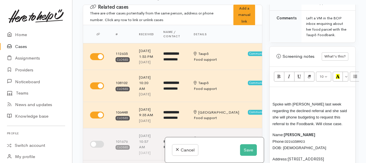
click at [278, 94] on p at bounding box center [312, 93] width 80 height 7
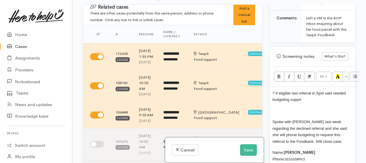
click at [296, 102] on span "? if eligible last referral in April said needed budgeting supprt" at bounding box center [308, 96] width 73 height 11
click at [312, 103] on p "? if eligible last referral in April said needed budgeting supoprt" at bounding box center [312, 96] width 80 height 13
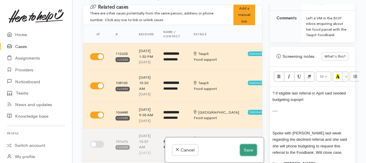
click at [246, 149] on button "Save" at bounding box center [248, 150] width 17 height 12
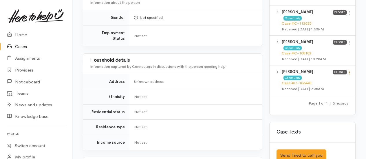
scroll to position [318, 0]
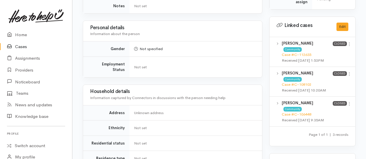
drag, startPoint x: 349, startPoint y: 76, endPoint x: 346, endPoint y: 76, distance: 3.2
click at [349, 76] on icon at bounding box center [349, 73] width 5 height 5
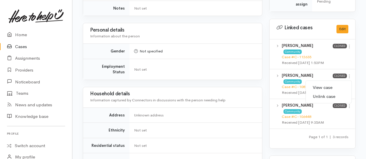
scroll to position [347, 0]
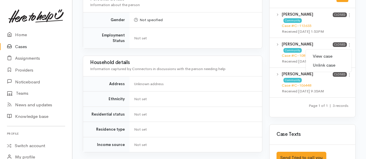
click at [323, 60] on link "View case" at bounding box center [329, 56] width 46 height 9
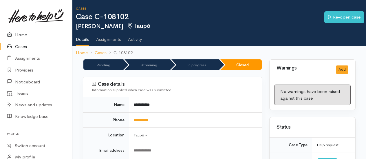
click at [18, 34] on link "Home" at bounding box center [36, 35] width 72 height 12
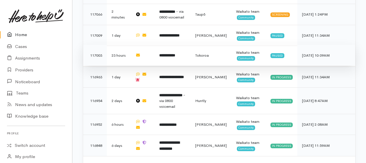
scroll to position [250, 0]
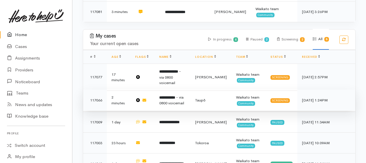
click at [170, 96] on b "**********" at bounding box center [167, 98] width 16 height 4
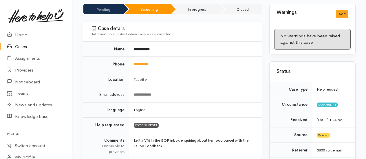
scroll to position [58, 0]
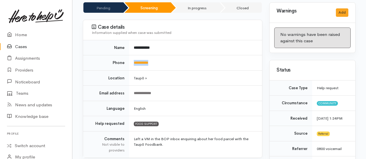
drag, startPoint x: 161, startPoint y: 59, endPoint x: 128, endPoint y: 61, distance: 32.8
click at [128, 61] on tr "**********" at bounding box center [172, 62] width 179 height 15
drag, startPoint x: 128, startPoint y: 61, endPoint x: 135, endPoint y: 62, distance: 7.2
copy tr "**********"
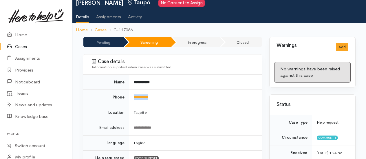
scroll to position [0, 0]
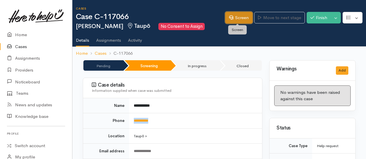
click at [239, 20] on link "Screen" at bounding box center [238, 18] width 27 height 12
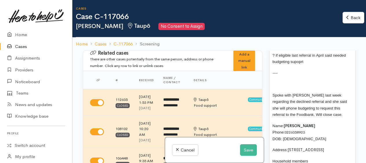
scroll to position [405, 0]
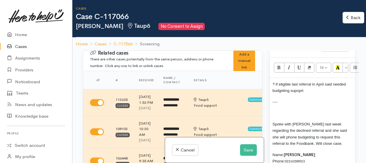
click at [300, 93] on span "? if eligible last referral in April said needed budgeting supoprt" at bounding box center [308, 87] width 73 height 11
click at [312, 94] on p "? if eligible last referral in April said needed budgeting supoportrt" at bounding box center [312, 87] width 80 height 13
click at [311, 94] on p "? if eligible last referral in April said needed budgeting support." at bounding box center [312, 87] width 80 height 13
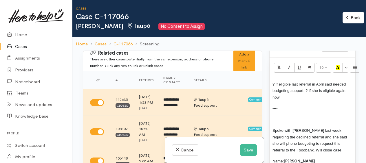
click at [289, 100] on p "? if eligible last referral in April said needed budgeting support. ? if she is…" at bounding box center [312, 91] width 80 height 20
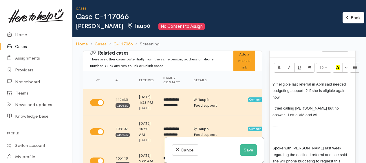
click at [300, 118] on p "I tried calling [PERSON_NAME] but no answer. Left a VM and will" at bounding box center [312, 111] width 80 height 13
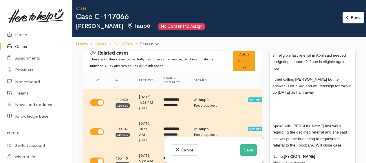
scroll to position [434, 0]
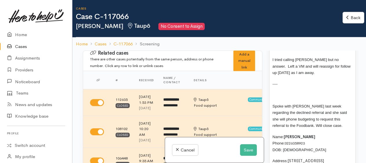
scroll to position [463, 0]
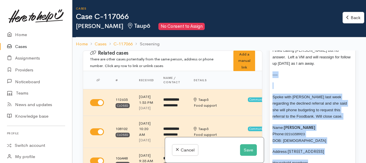
drag, startPoint x: 272, startPoint y: 79, endPoint x: 318, endPoint y: 148, distance: 82.9
click at [317, 160] on div "? if eligible last referral in April said needed budgeting support. ? if she is…" at bounding box center [312, 139] width 86 height 239
click at [281, 87] on p at bounding box center [312, 85] width 80 height 7
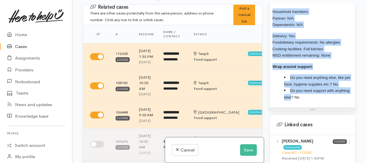
scroll to position [596, 0]
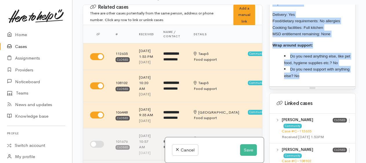
drag, startPoint x: 272, startPoint y: 87, endPoint x: 324, endPoint y: 90, distance: 51.9
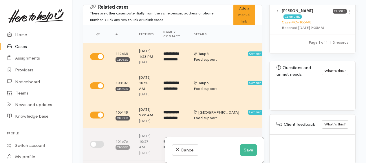
scroll to position [488, 0]
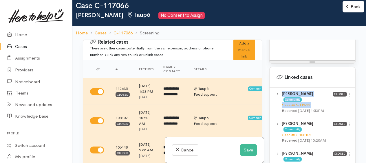
drag, startPoint x: 312, startPoint y: 102, endPoint x: 281, endPoint y: 102, distance: 31.5
click at [281, 102] on div "[PERSON_NAME] Community Case #C-112635 Received [DATE] 1:53PM Closed View case …" at bounding box center [312, 102] width 79 height 23
click at [281, 102] on div at bounding box center [277, 102] width 9 height 23
drag, startPoint x: 315, startPoint y: 101, endPoint x: 283, endPoint y: 102, distance: 32.1
click at [283, 102] on div "Case #C-112635" at bounding box center [307, 105] width 51 height 6
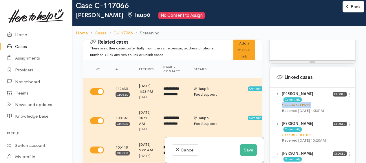
copy link "Case #C-112635"
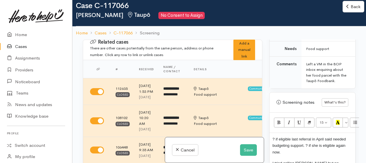
scroll to position [372, 0]
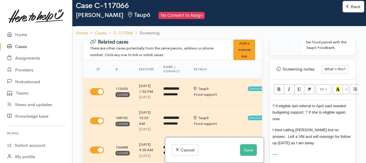
click at [324, 108] on span "? if eligible last referral in April said needed budgeting support. ? if she is…" at bounding box center [308, 112] width 73 height 17
click at [240, 153] on button "Save" at bounding box center [248, 150] width 17 height 12
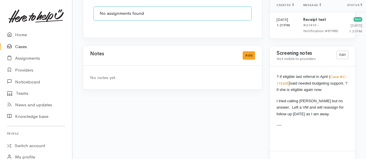
scroll to position [536, 0]
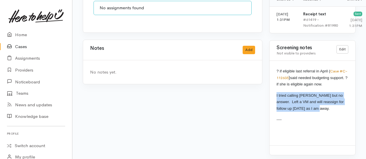
drag, startPoint x: 273, startPoint y: 89, endPoint x: 317, endPoint y: 105, distance: 46.2
click at [317, 105] on div "? if eligible last referral in April ( Case #C-112635 ) said needed budgeting s…" at bounding box center [312, 103] width 86 height 84
drag, startPoint x: 317, startPoint y: 105, endPoint x: 299, endPoint y: 99, distance: 18.3
copy span "I tried calling Stella but no answer. Left a VM and will reassign for follow up…"
click at [248, 46] on button "Add" at bounding box center [248, 50] width 12 height 8
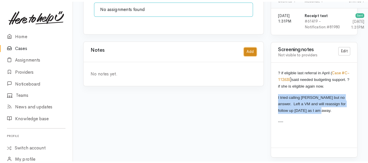
scroll to position [521, 0]
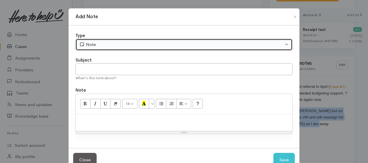
click at [95, 44] on div "Note" at bounding box center [181, 44] width 204 height 7
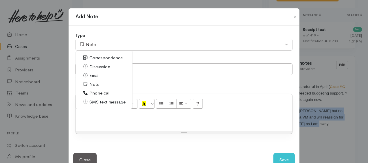
click at [91, 89] on link "Phone call" at bounding box center [104, 93] width 57 height 9
select select "3"
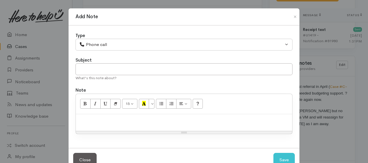
paste div
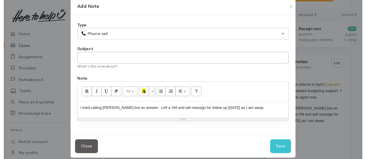
scroll to position [16, 0]
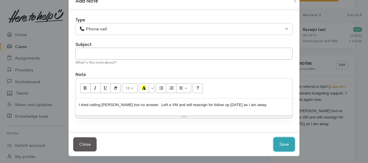
click at [283, 143] on button "Save" at bounding box center [283, 144] width 21 height 14
select select "1"
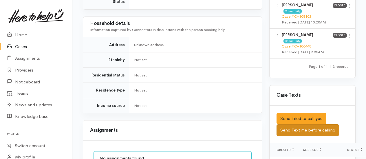
scroll to position [434, 0]
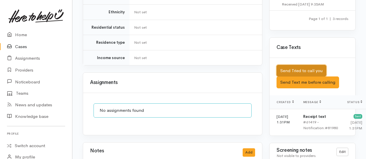
click at [301, 69] on button "Send Tried to call you" at bounding box center [301, 71] width 50 height 12
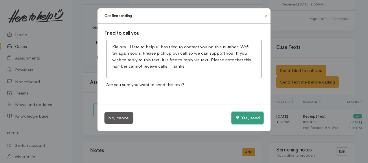
click at [245, 113] on button "Yes, send" at bounding box center [247, 118] width 32 height 12
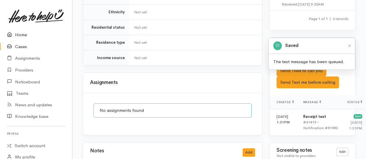
click at [27, 34] on link "Home" at bounding box center [36, 35] width 72 height 12
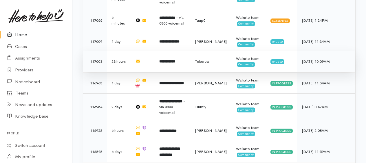
scroll to position [337, 0]
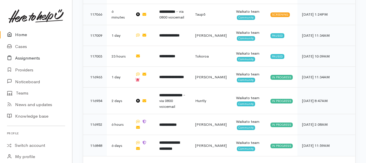
click at [24, 58] on link "Assignments" at bounding box center [36, 58] width 72 height 12
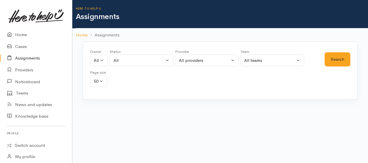
click at [23, 70] on link "Providers" at bounding box center [36, 70] width 72 height 12
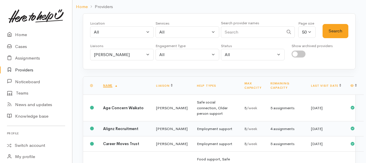
scroll to position [58, 0]
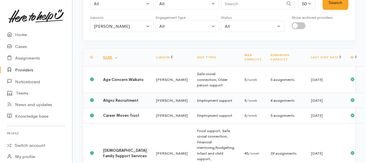
click at [113, 98] on b "Alignz Recruitment" at bounding box center [120, 100] width 35 height 5
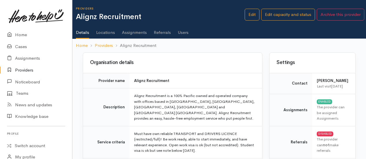
click at [184, 32] on link "Users" at bounding box center [183, 30] width 11 height 16
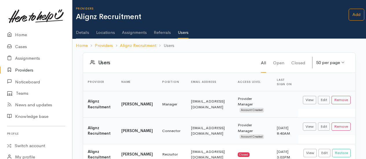
click at [91, 101] on b "Alignz Recruitment" at bounding box center [99, 104] width 23 height 11
click at [315, 98] on link "View" at bounding box center [309, 100] width 13 height 8
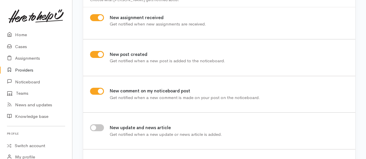
scroll to position [204, 0]
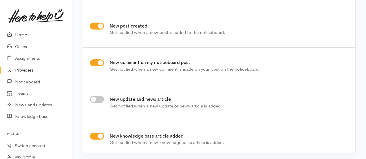
click at [24, 36] on link "Home" at bounding box center [36, 35] width 72 height 12
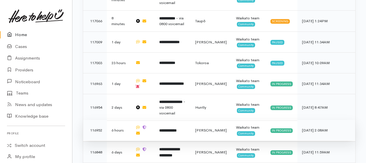
scroll to position [337, 0]
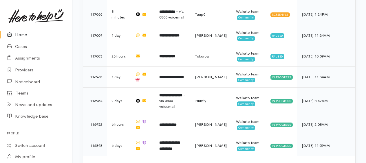
click at [21, 35] on link "Home" at bounding box center [36, 35] width 72 height 12
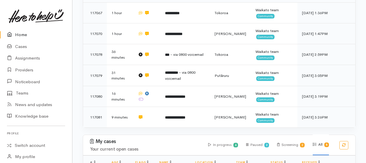
scroll to position [289, 0]
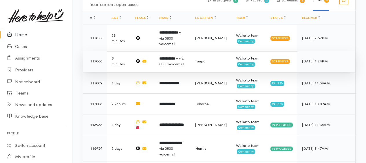
click at [174, 57] on b "**********" at bounding box center [167, 59] width 16 height 4
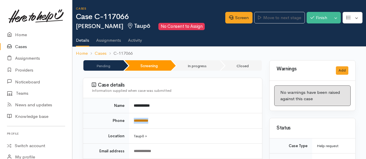
drag, startPoint x: 158, startPoint y: 119, endPoint x: 135, endPoint y: 120, distance: 22.6
click at [135, 120] on td "**********" at bounding box center [195, 120] width 133 height 15
drag, startPoint x: 135, startPoint y: 120, endPoint x: 161, endPoint y: 118, distance: 25.8
click at [161, 118] on td "**********" at bounding box center [195, 120] width 133 height 15
click at [174, 120] on td "**********" at bounding box center [195, 120] width 133 height 15
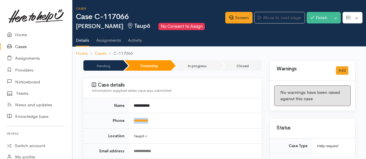
drag, startPoint x: 163, startPoint y: 121, endPoint x: 133, endPoint y: 122, distance: 30.1
click at [133, 122] on td "**********" at bounding box center [195, 120] width 133 height 15
drag, startPoint x: 133, startPoint y: 122, endPoint x: 135, endPoint y: 117, distance: 6.0
copy link "**********"
click at [239, 22] on link "Screen" at bounding box center [238, 18] width 27 height 12
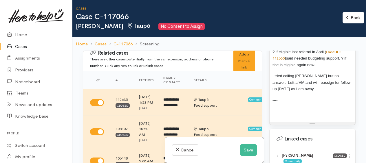
scroll to position [434, 0]
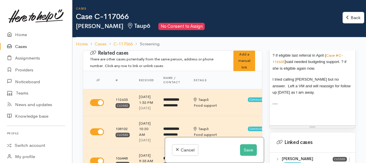
click at [282, 114] on div "? if eligible last referral in April ( Case #C-112635 ) said needed budgeting s…" at bounding box center [312, 87] width 86 height 76
click at [307, 118] on p "referral WINZ" at bounding box center [312, 114] width 80 height 7
click at [269, 115] on div "Warnings Add No warnings have been raised against this case Add Warning Title ●…" at bounding box center [312, 132] width 93 height 163
click at [314, 118] on p "referral WINZ -" at bounding box center [312, 114] width 80 height 7
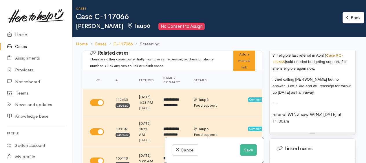
click at [295, 124] on p "referral WINZ saw WINZ today at 11.30am" at bounding box center [312, 117] width 80 height 13
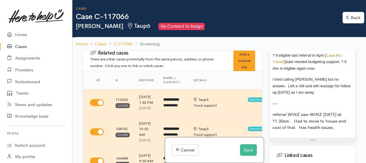
click at [337, 131] on p "referral WINZ saw WINZ today at 11.30am . Had to move to house and cost of that…" at bounding box center [312, 121] width 80 height 20
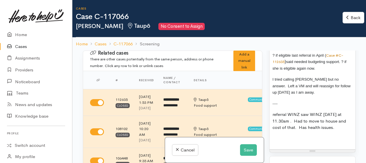
click at [274, 116] on p "referral WINZ saw WINZ today at 11.30am . Had to move to house and cost of that…" at bounding box center [312, 121] width 80 height 20
click at [277, 139] on p at bounding box center [312, 139] width 80 height 7
click at [285, 107] on p "----" at bounding box center [312, 103] width 80 height 7
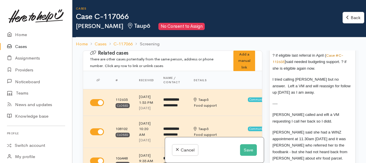
scroll to position [463, 0]
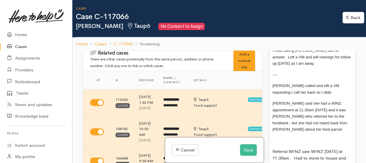
click at [275, 137] on p at bounding box center [312, 140] width 80 height 7
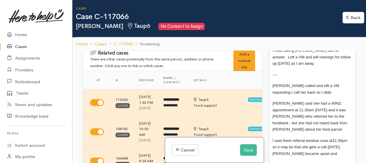
click at [304, 95] on p "Stella called and elft a VM requesting I call her back so I didd." at bounding box center [312, 88] width 80 height 13
click at [284, 106] on span "Stella said she had a WINZ appointment at 11.30am today and it was WINZ who ref…" at bounding box center [309, 116] width 75 height 30
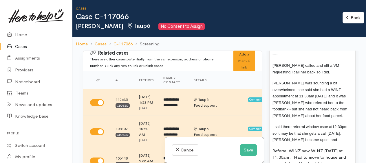
scroll to position [492, 0]
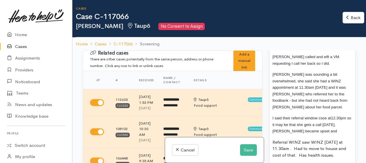
drag, startPoint x: 325, startPoint y: 115, endPoint x: 311, endPoint y: 125, distance: 17.6
click at [311, 125] on p "I said their referral window csoe at12.30pm so it may be that she gets a call t…" at bounding box center [312, 125] width 80 height 20
click at [322, 127] on p "I said their referral window closes at12.30pm so it may be that she gets a call…" at bounding box center [312, 125] width 80 height 20
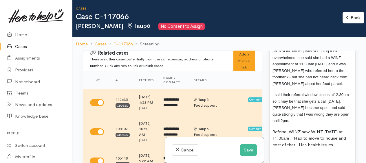
scroll to position [521, 0]
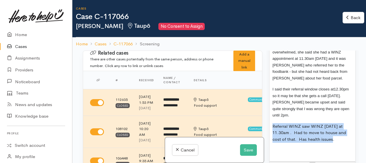
drag, startPoint x: 272, startPoint y: 116, endPoint x: 333, endPoint y: 132, distance: 63.0
click at [333, 132] on p "Referral WINZ saw WINZ today at 11.30am . Had to move to house and cost of that…" at bounding box center [312, 133] width 80 height 20
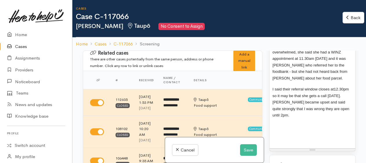
click at [346, 104] on p "I said their referral window closes at12.30pm so it may be that she gets a call…" at bounding box center [312, 102] width 80 height 33
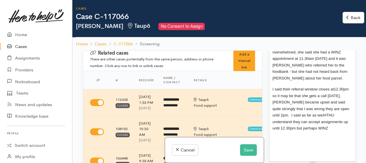
click at [302, 124] on p "I said their referral window closes at12.30pm so it may be that she gets a call…" at bounding box center [312, 109] width 80 height 46
click at [328, 143] on p "Stella told me to "stop" talking," at bounding box center [312, 146] width 80 height 7
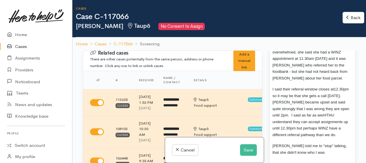
click at [299, 148] on span "Stella told me to "stop" talking, that she didn't know who I was" at bounding box center [309, 149] width 74 height 11
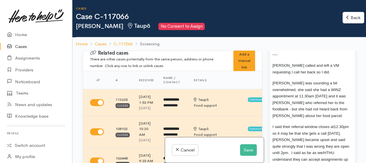
scroll to position [492, 0]
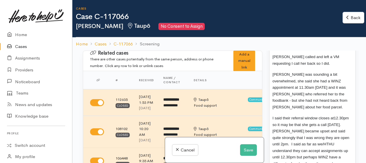
click at [305, 97] on span "Stella was sounding a bit overwhelmed, she said she had a WINZ appointment at 1…" at bounding box center [309, 90] width 75 height 37
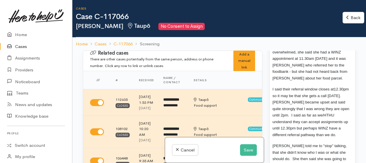
click at [333, 87] on span "I said their referral window closes at12.30pm so it may be that she gets a call…" at bounding box center [310, 112] width 77 height 50
click at [335, 117] on span "I said their referral window closes at 12.30pm so it may be that she gets a cal…" at bounding box center [310, 112] width 77 height 50
click at [346, 117] on p "I said their referral window closes at 12.30pm so it may be that she gets a cal…" at bounding box center [312, 112] width 80 height 52
click at [286, 125] on span "I said their referral window closes at 12.30pm so it may be that she gets a cal…" at bounding box center [310, 112] width 77 height 50
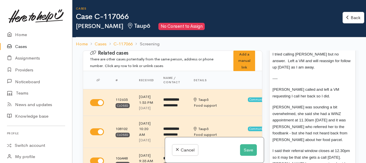
scroll to position [492, 0]
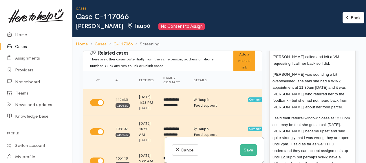
click at [308, 97] on span "Stella was sounding a bit overwhelmed, she said she had a WINZ appointment at 1…" at bounding box center [309, 90] width 75 height 37
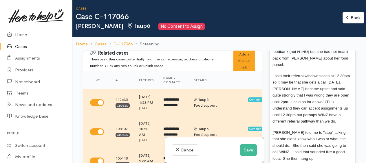
scroll to position [550, 0]
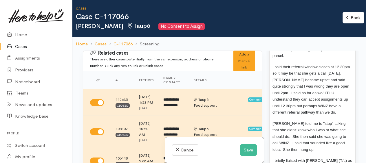
click at [344, 97] on p "I said their referral window closes at 12.30pm so it may be that she gets a cal…" at bounding box center [312, 90] width 80 height 52
drag, startPoint x: 338, startPoint y: 128, endPoint x: 363, endPoint y: 109, distance: 31.3
click at [339, 128] on span "Stella told me to "stop" talking, that she didn't know who I was or what she sh…" at bounding box center [309, 137] width 74 height 30
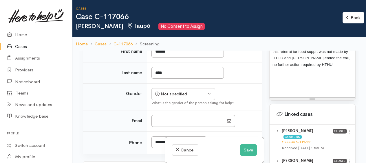
scroll to position [318, 0]
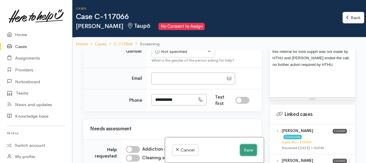
click at [246, 151] on button "Save" at bounding box center [248, 150] width 17 height 12
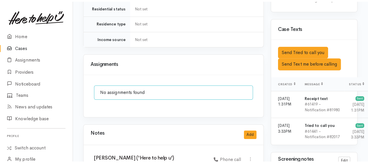
scroll to position [521, 0]
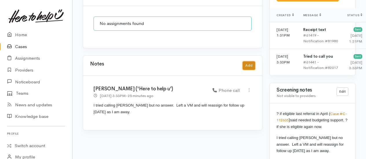
click at [249, 61] on button "Add" at bounding box center [248, 65] width 12 height 8
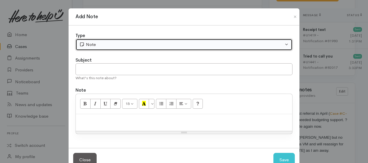
click at [115, 45] on div "Note" at bounding box center [181, 44] width 204 height 7
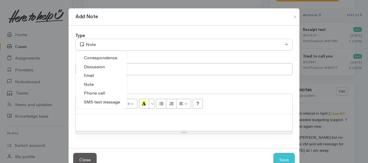
click at [94, 93] on span "Phone call" at bounding box center [94, 93] width 21 height 7
select select "3"
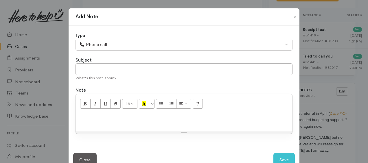
click at [104, 118] on p at bounding box center [184, 120] width 211 height 7
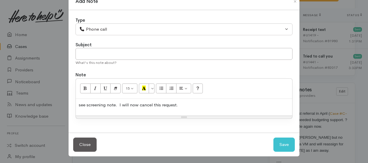
scroll to position [16, 0]
click at [79, 103] on p "see screening note. I will now cancel this request." at bounding box center [184, 105] width 211 height 7
click at [283, 144] on button "Save" at bounding box center [283, 144] width 21 height 14
select select "1"
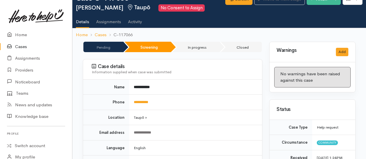
scroll to position [0, 0]
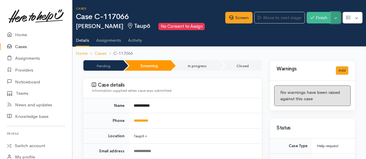
click at [338, 19] on button "Toggle Dropdown" at bounding box center [335, 18] width 10 height 12
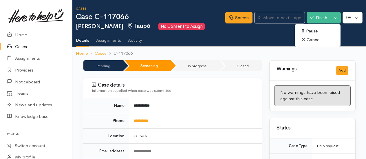
click at [310, 38] on link "Cancel" at bounding box center [318, 39] width 46 height 9
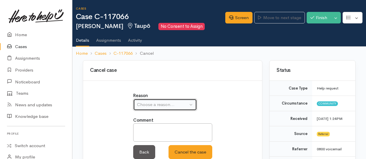
click at [151, 100] on button "Choose a reason..." at bounding box center [165, 105] width 64 height 12
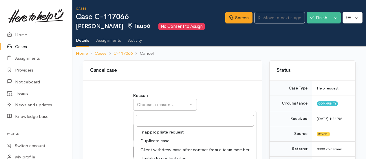
click at [163, 150] on span "Client withdrew case after contact from a team member" at bounding box center [194, 149] width 109 height 7
select select "3"
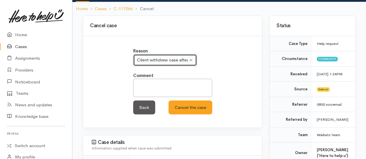
scroll to position [87, 0]
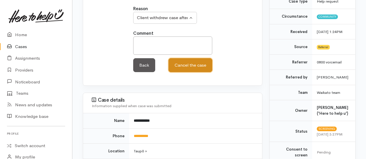
click at [191, 65] on button "Cancel the case" at bounding box center [190, 65] width 44 height 14
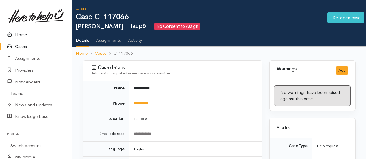
click at [24, 34] on link "Home" at bounding box center [36, 35] width 72 height 12
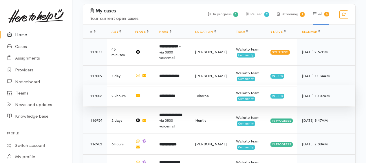
scroll to position [225, 0]
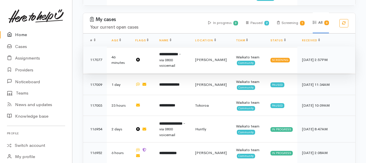
click at [176, 55] on b "**********" at bounding box center [168, 54] width 19 height 4
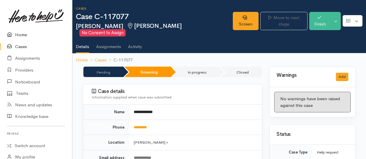
click at [21, 31] on link "Home" at bounding box center [36, 35] width 72 height 12
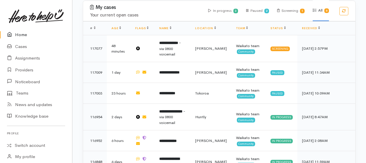
scroll to position [216, 0]
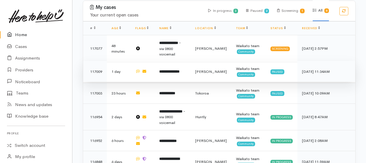
click at [174, 70] on b "**********" at bounding box center [169, 72] width 20 height 4
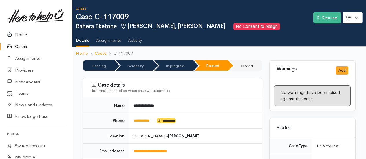
click at [23, 32] on link "Home" at bounding box center [36, 35] width 72 height 12
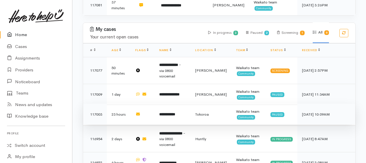
scroll to position [203, 0]
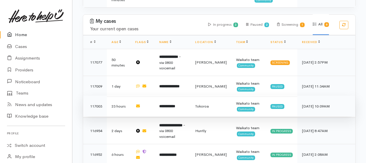
click at [166, 104] on b "**********" at bounding box center [167, 106] width 16 height 4
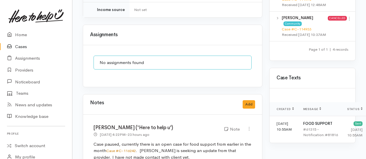
scroll to position [424, 0]
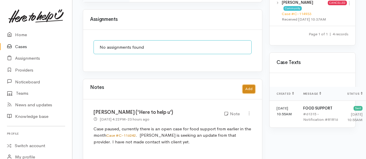
click at [248, 85] on button "Add" at bounding box center [248, 89] width 12 height 8
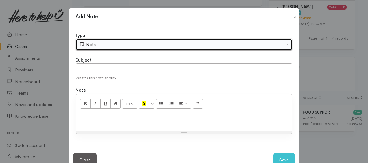
click at [109, 44] on div "Note" at bounding box center [181, 44] width 204 height 7
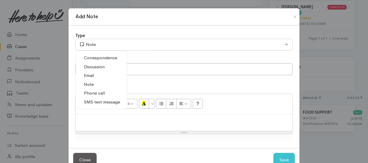
click at [106, 119] on p at bounding box center [184, 120] width 211 height 7
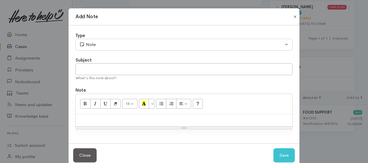
click at [291, 14] on button "Close" at bounding box center [295, 16] width 9 height 7
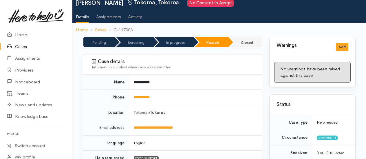
scroll to position [14, 0]
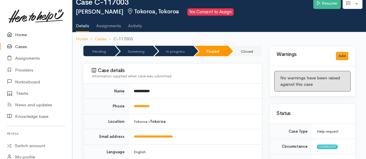
click at [19, 34] on link "Home" at bounding box center [36, 35] width 72 height 12
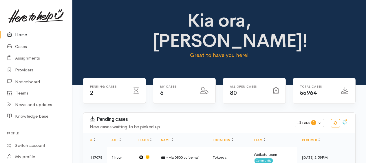
click at [15, 36] on link "Home" at bounding box center [36, 35] width 72 height 12
